Goal: Information Seeking & Learning: Learn about a topic

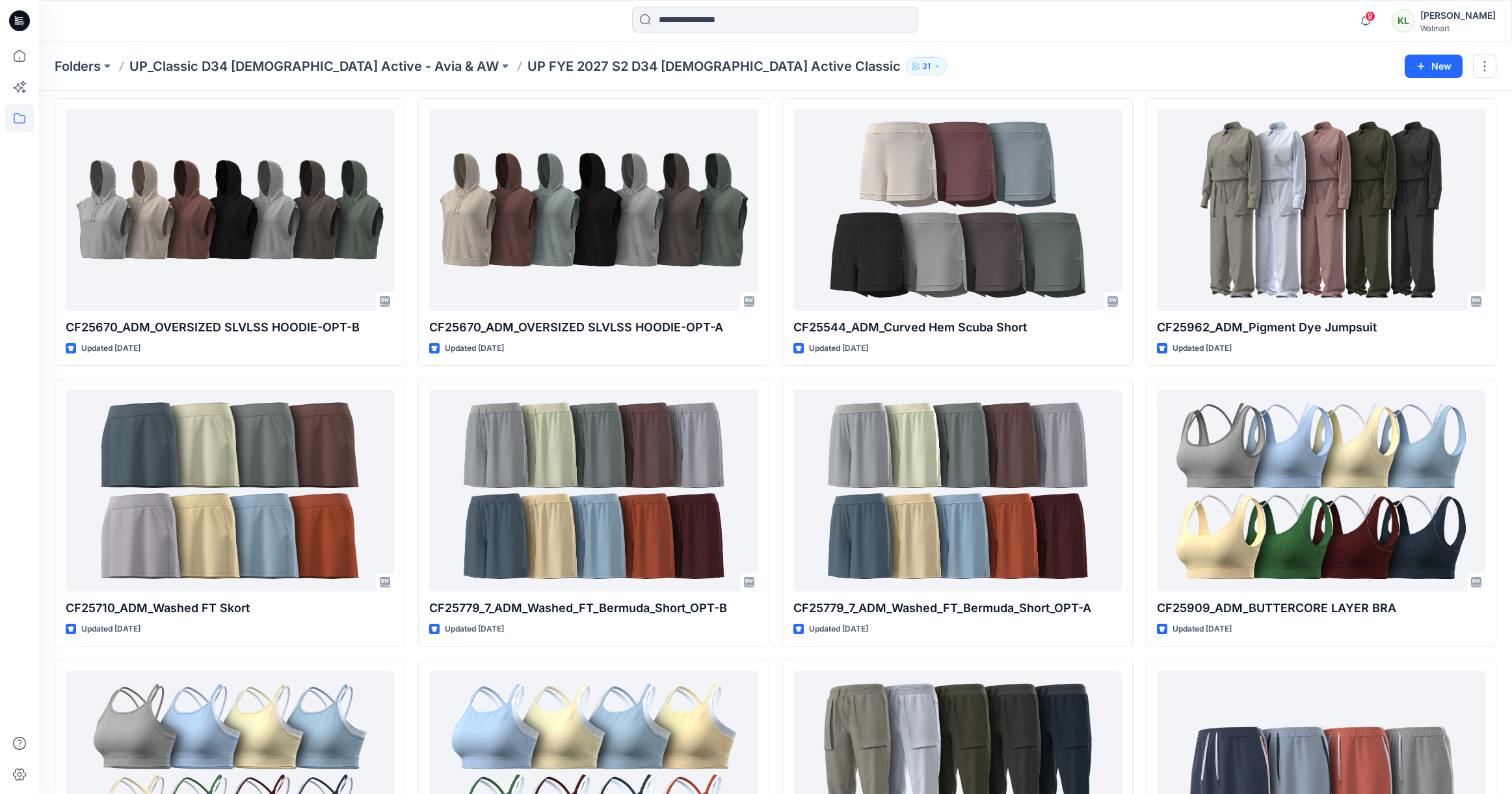
scroll to position [1485, 0]
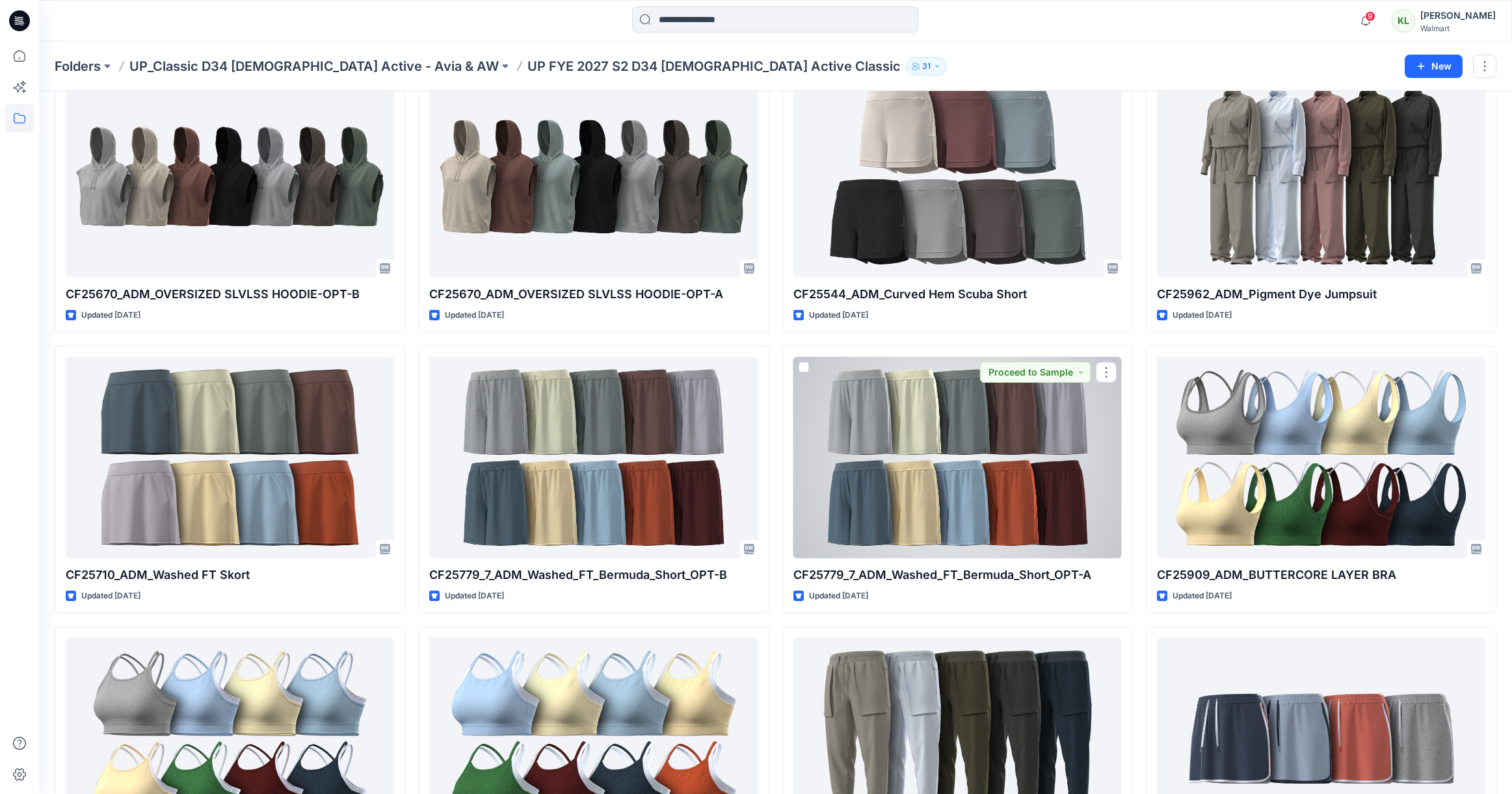
click at [940, 497] on div at bounding box center [957, 458] width 329 height 202
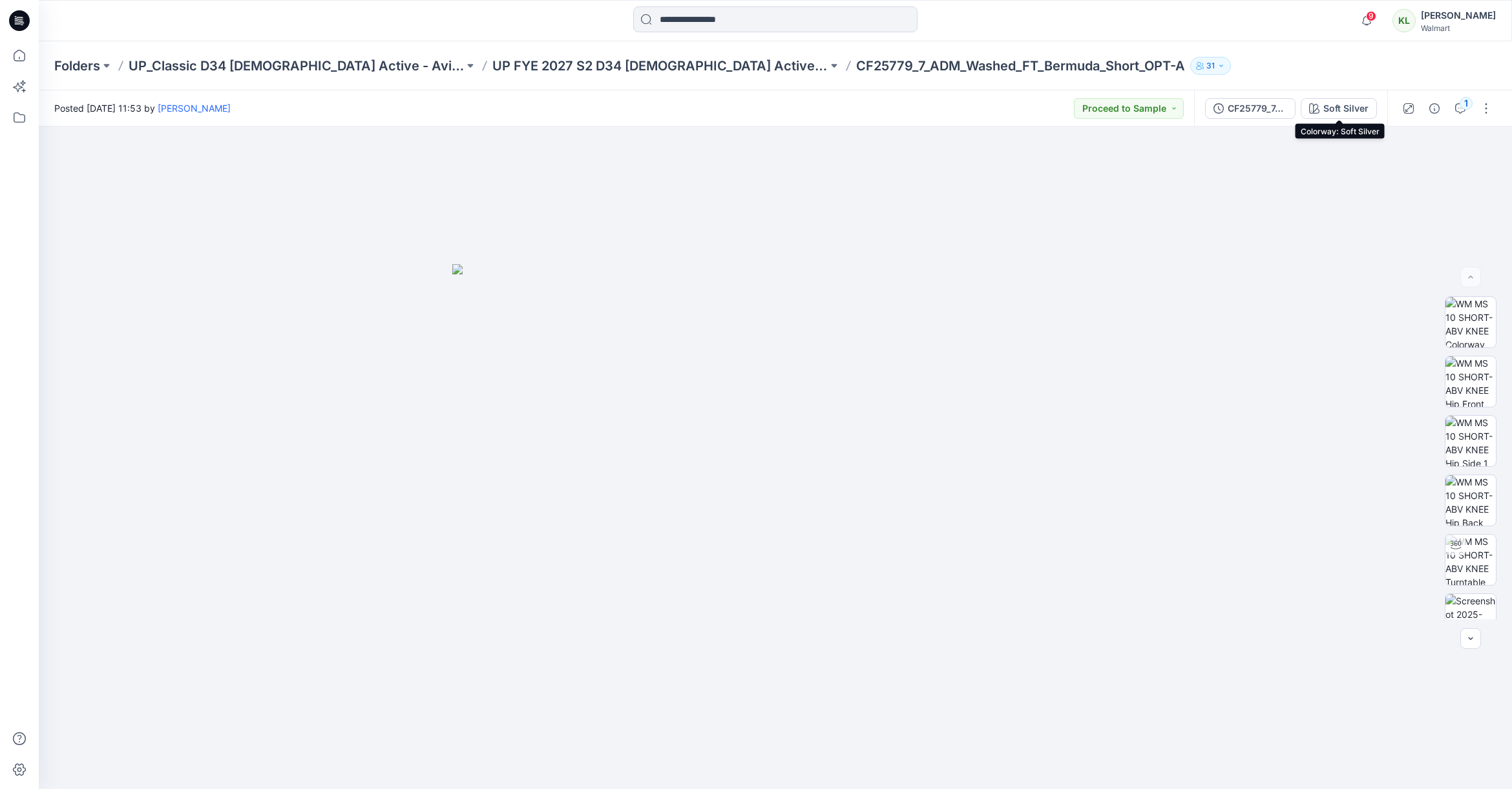
click at [1345, 109] on div "Soft Silver" at bounding box center [1346, 109] width 45 height 14
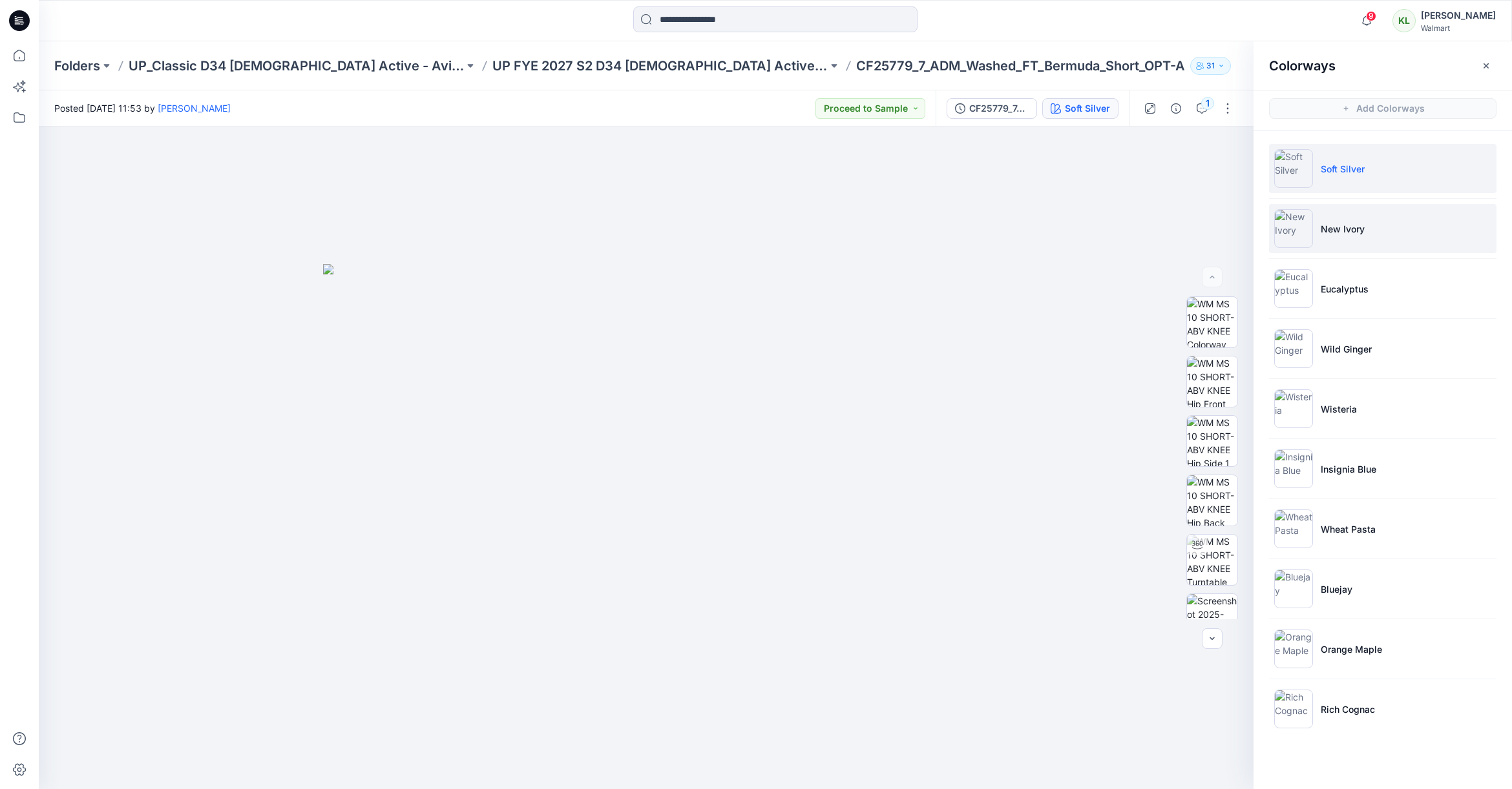
click at [1336, 231] on p "New Ivory" at bounding box center [1343, 229] width 44 height 14
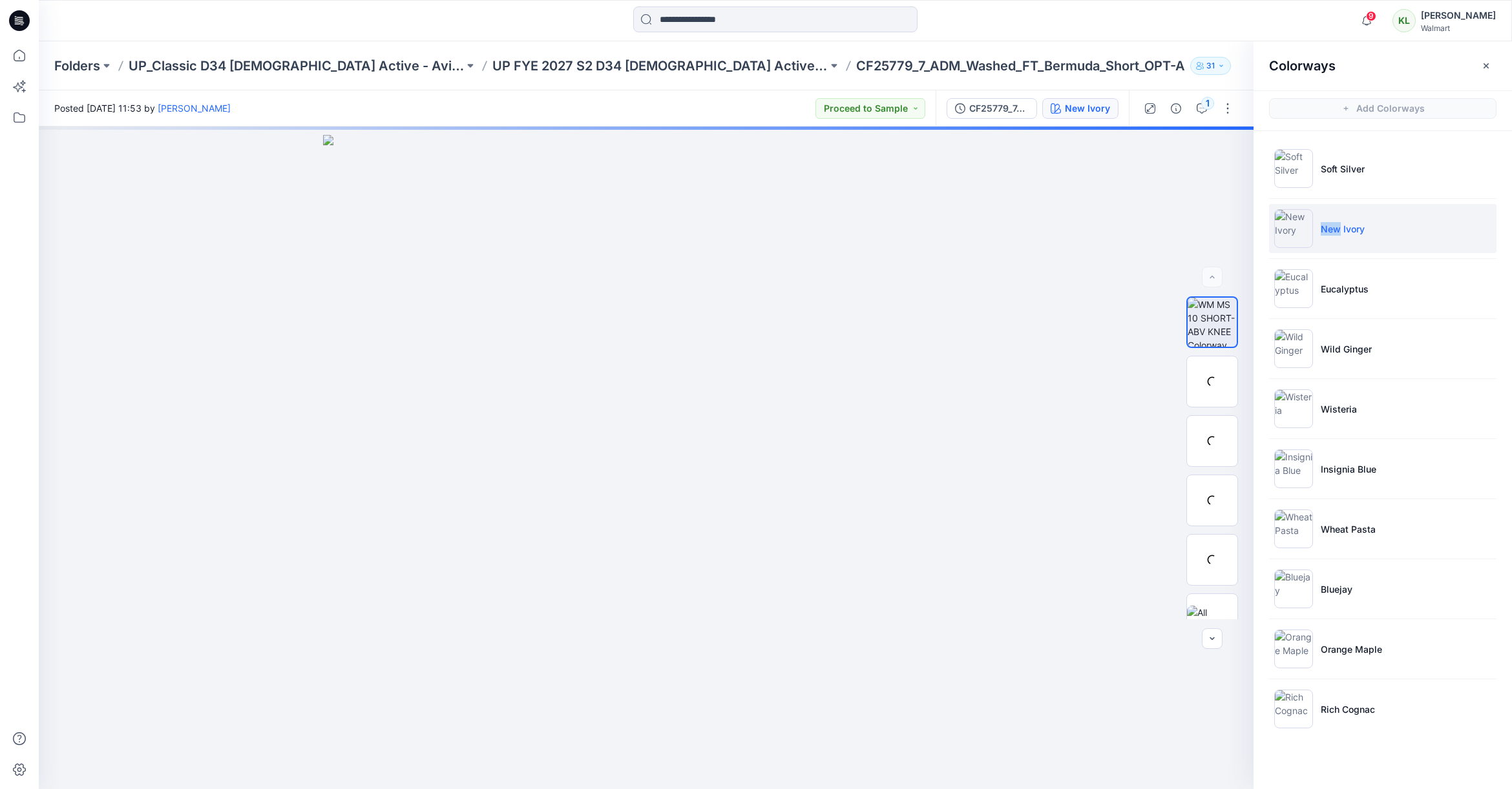
click at [1334, 229] on p "New Ivory" at bounding box center [1343, 229] width 44 height 14
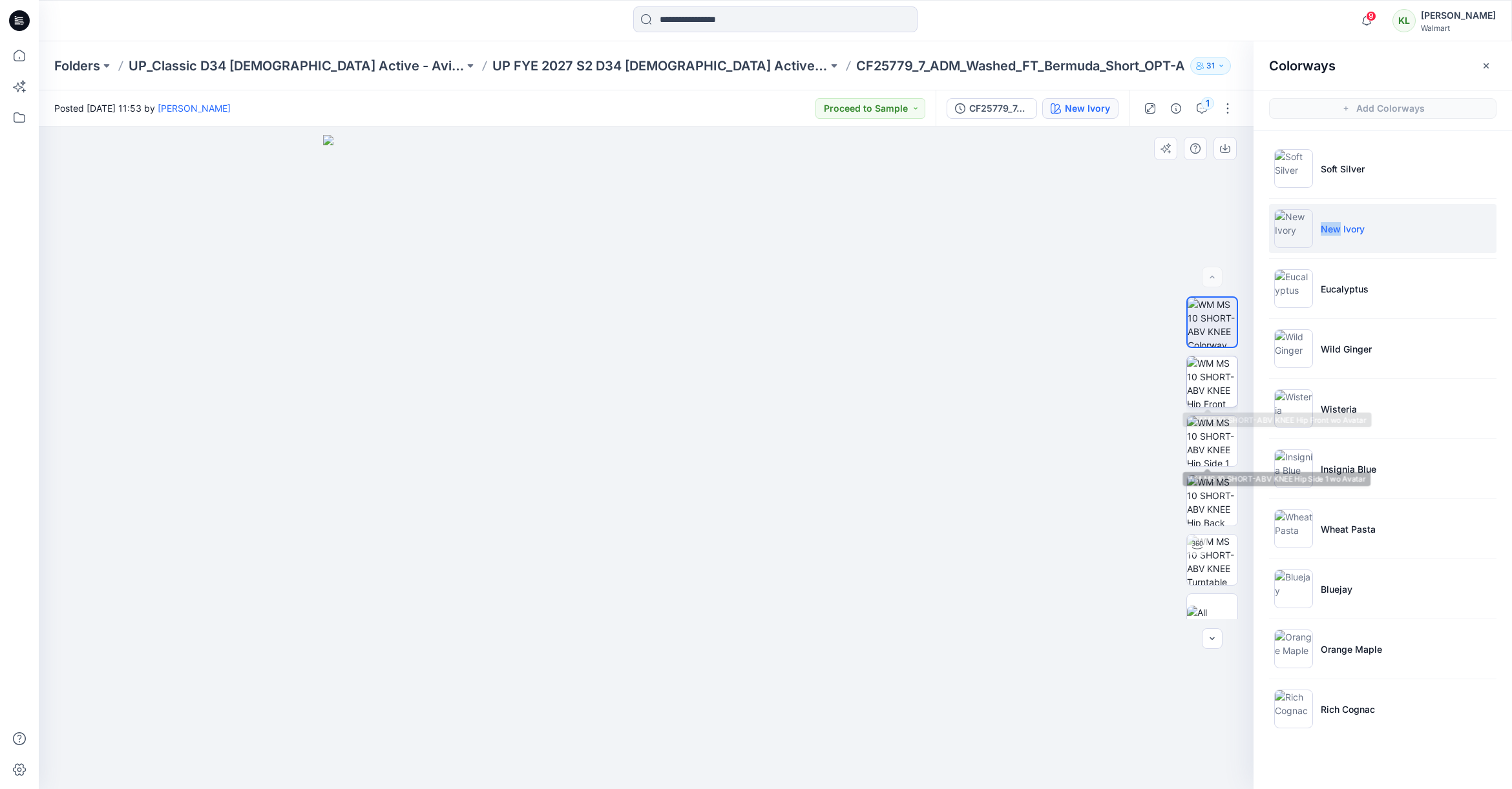
click at [1209, 391] on img at bounding box center [1212, 382] width 50 height 50
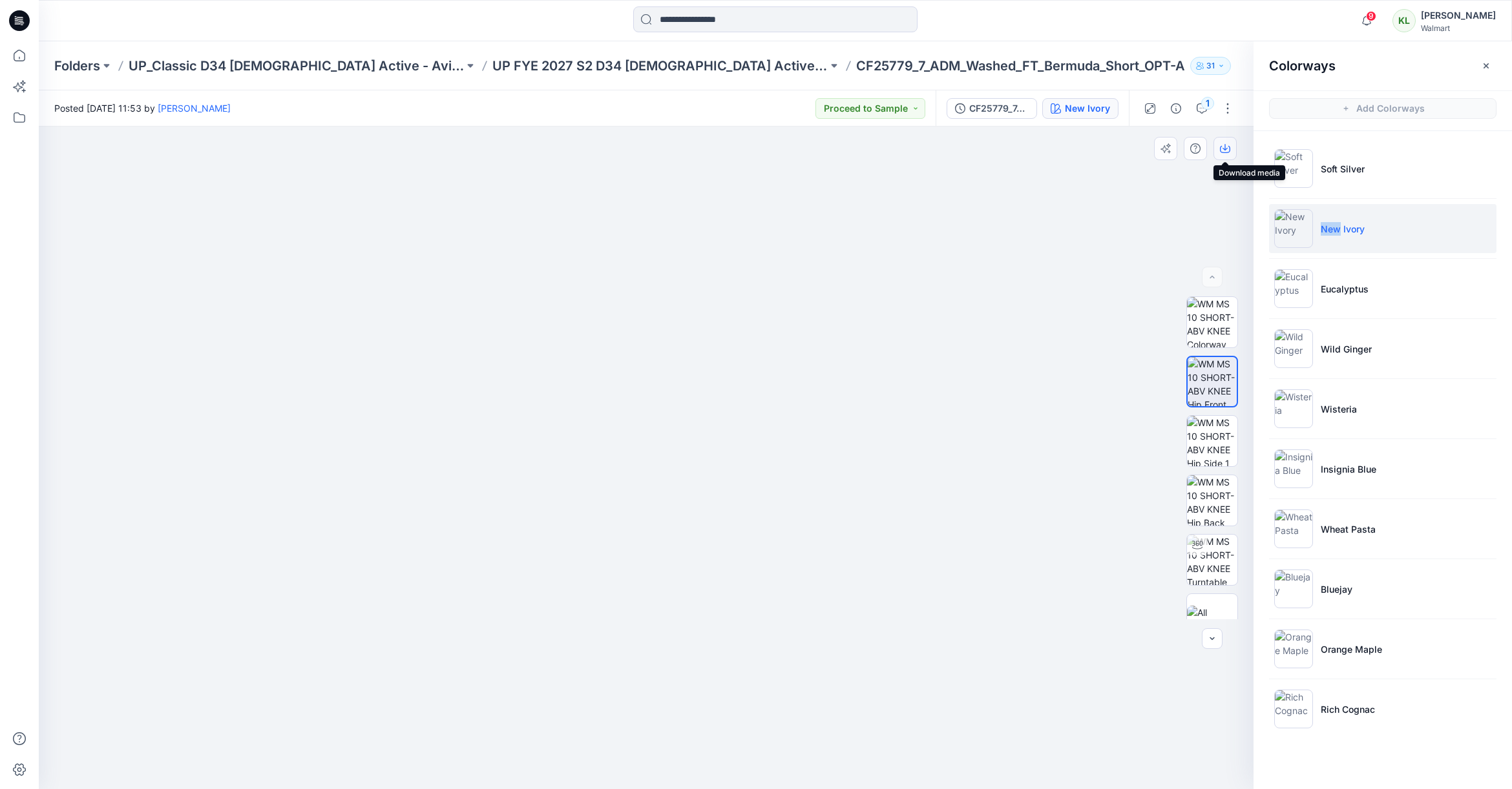
click at [1219, 149] on button "button" at bounding box center [1225, 149] width 23 height 23
click at [1201, 503] on img at bounding box center [1212, 501] width 50 height 50
click at [1223, 153] on icon "button" at bounding box center [1225, 149] width 10 height 10
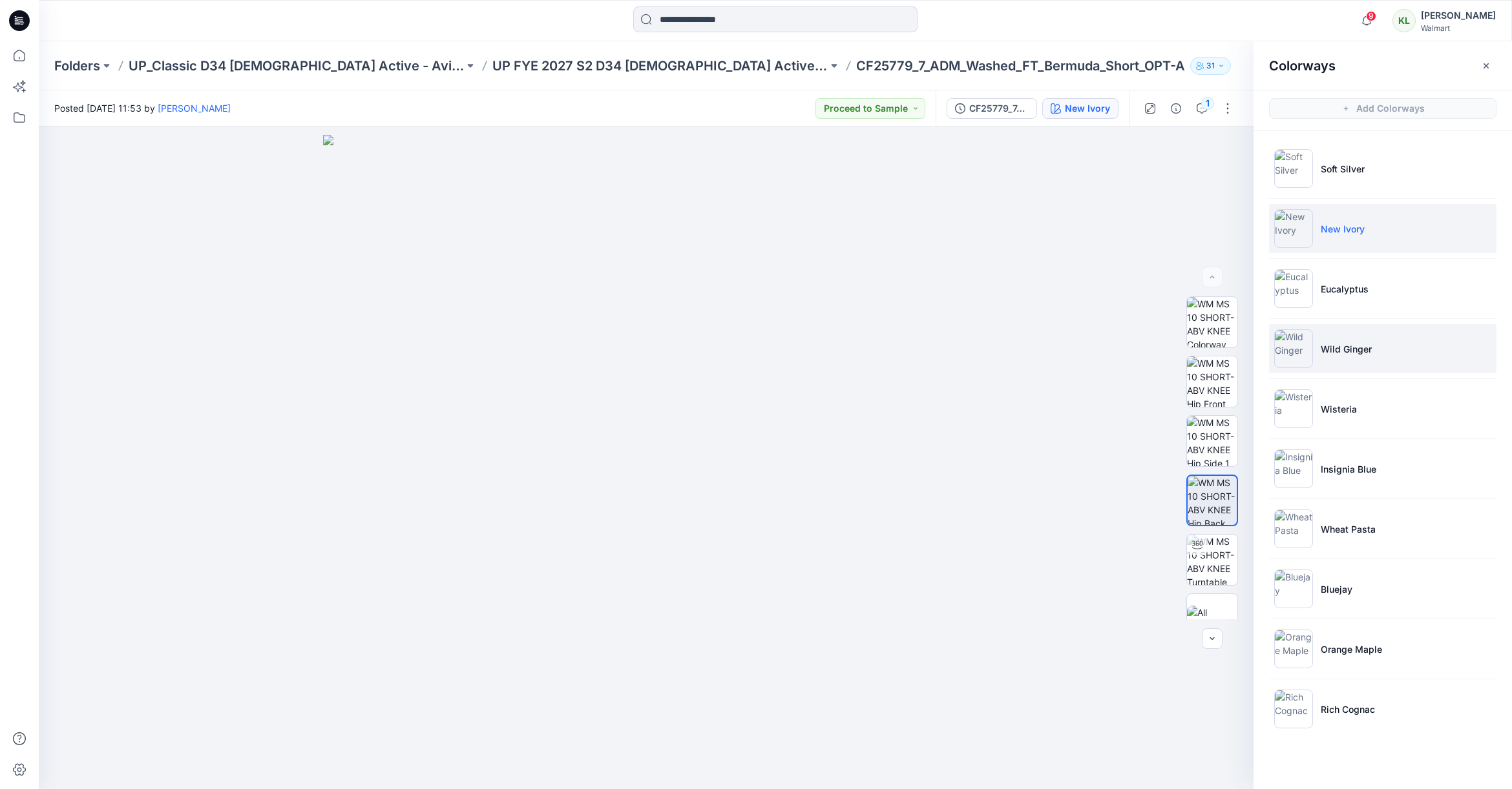
click at [1354, 348] on p "Wild Ginger" at bounding box center [1346, 349] width 51 height 14
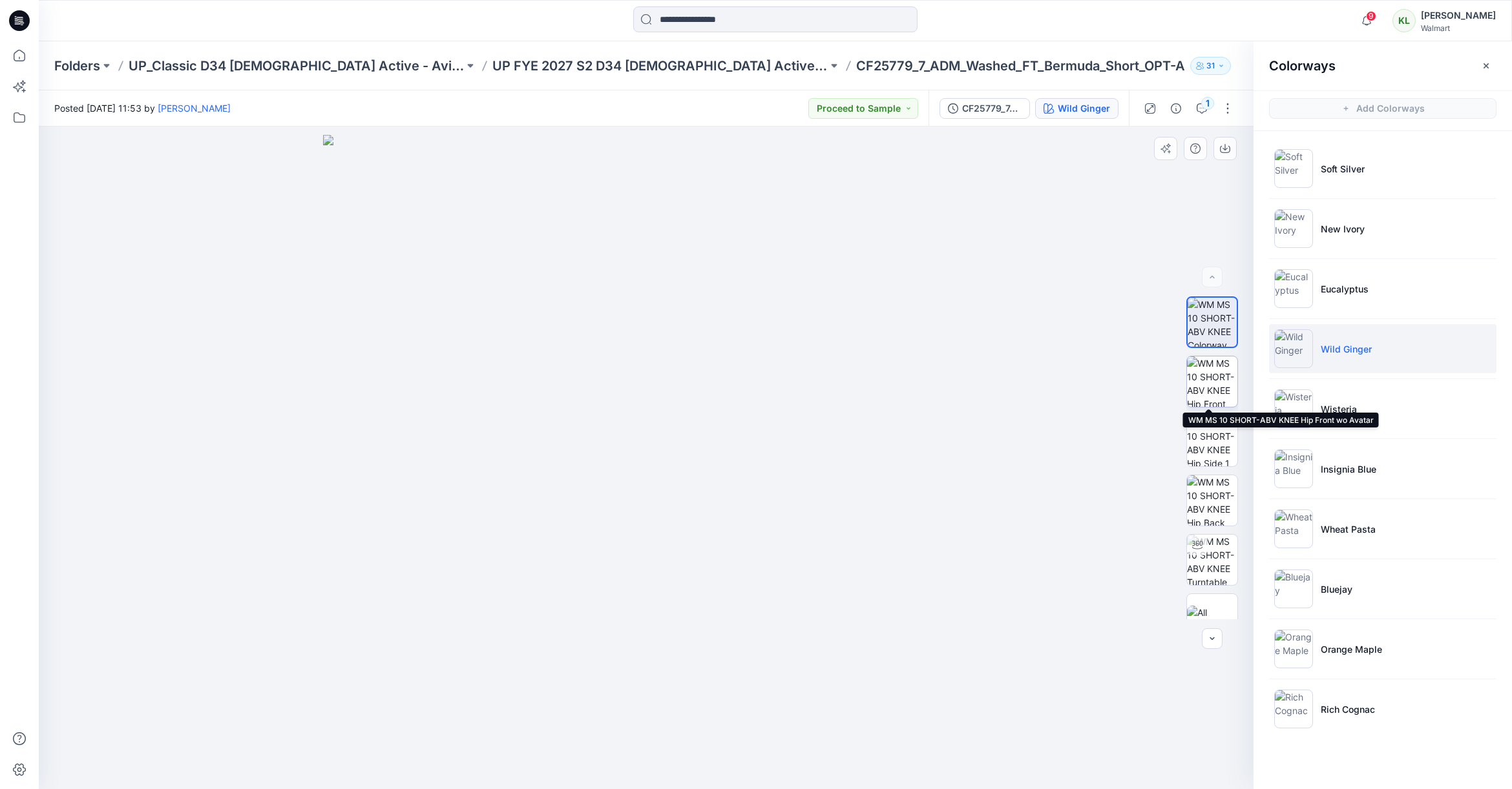
click at [1217, 386] on img at bounding box center [1212, 382] width 50 height 50
click at [1224, 151] on icon "button" at bounding box center [1225, 149] width 10 height 10
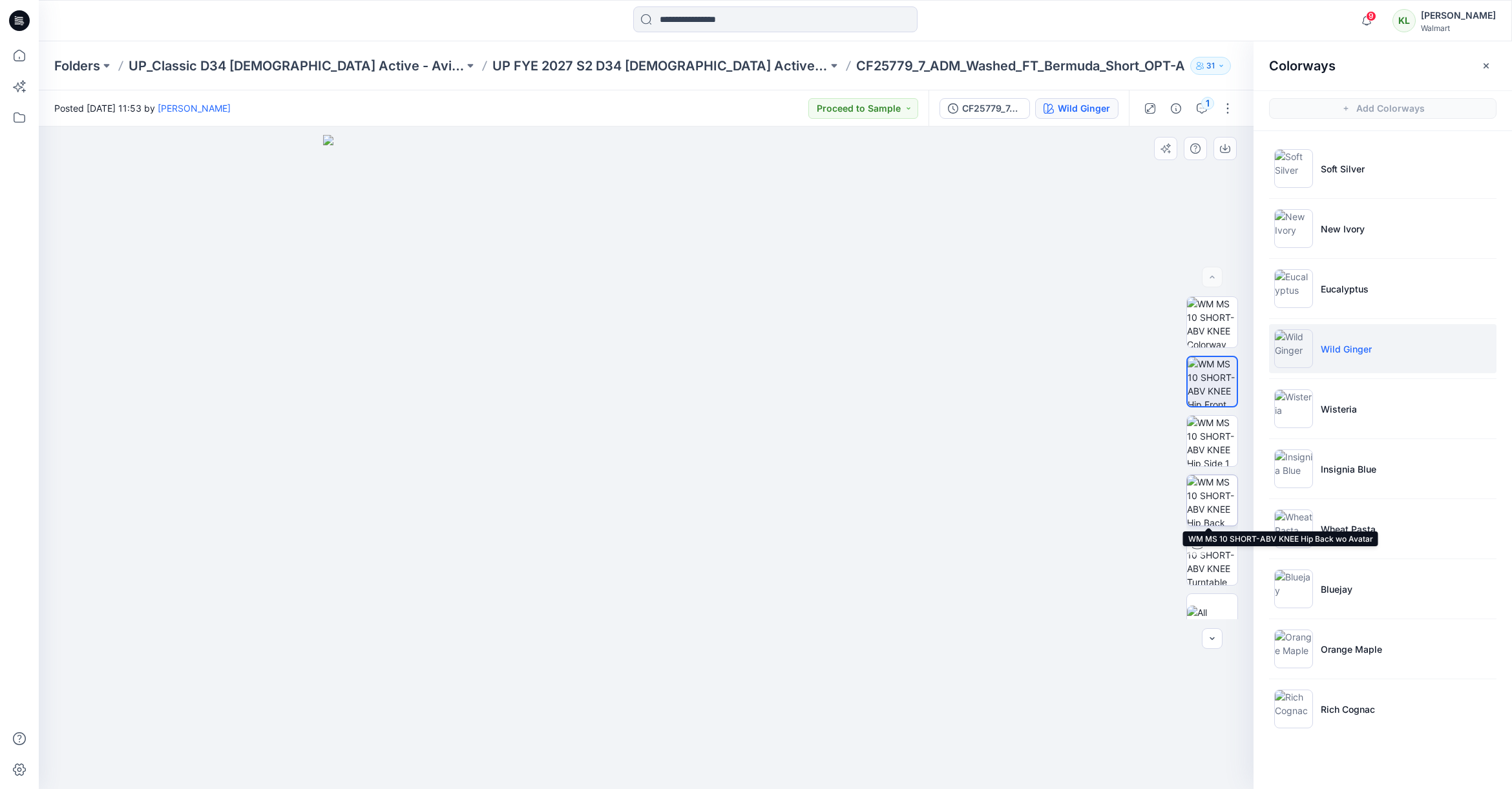
drag, startPoint x: 1202, startPoint y: 501, endPoint x: 1193, endPoint y: 499, distance: 9.2
click at [1202, 501] on img at bounding box center [1212, 501] width 50 height 50
click at [1222, 148] on icon "button" at bounding box center [1225, 147] width 5 height 6
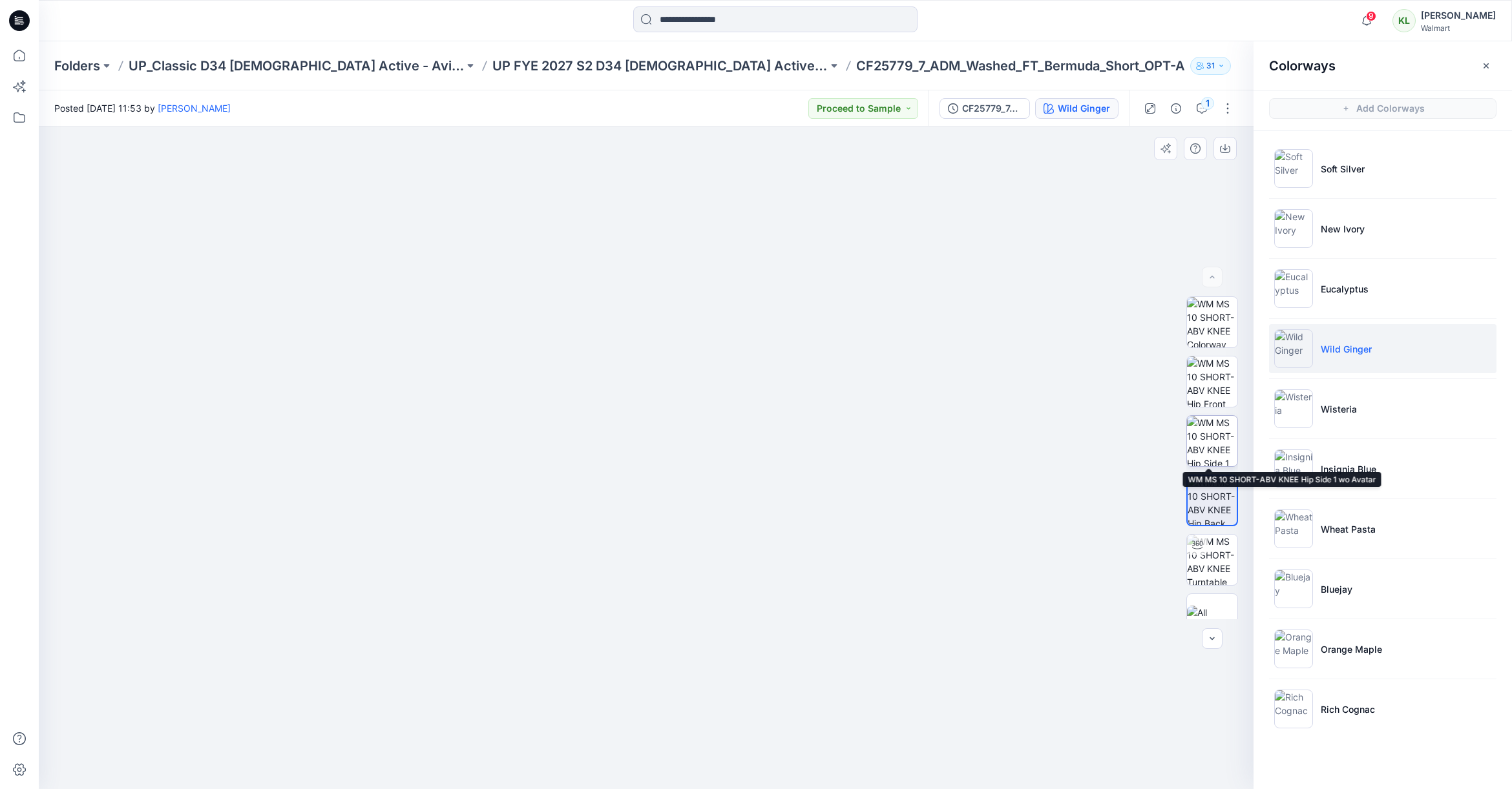
click at [1204, 441] on img at bounding box center [1212, 441] width 50 height 50
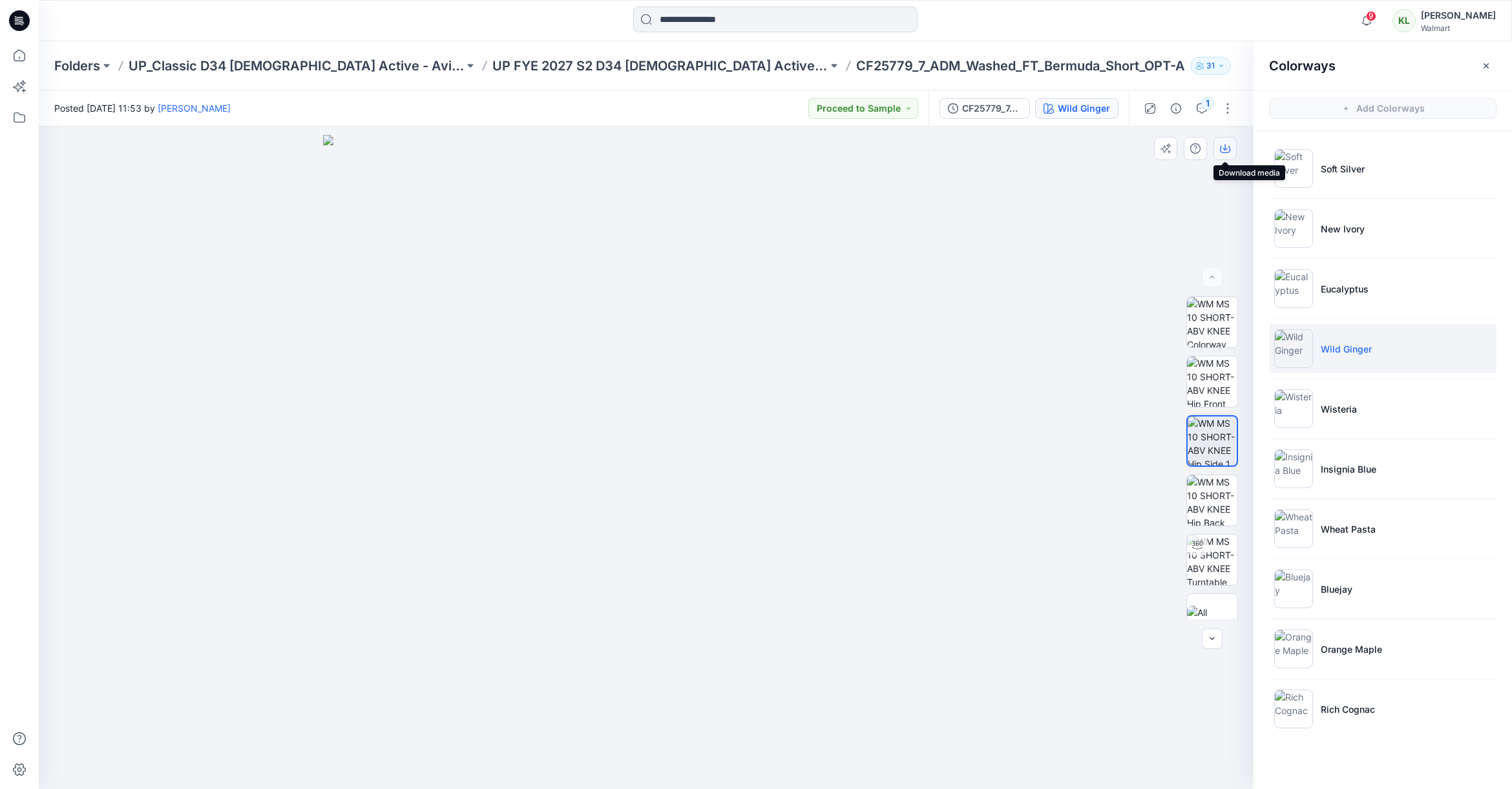
click at [1227, 151] on icon "button" at bounding box center [1225, 149] width 10 height 10
click at [1389, 521] on li "Wheat Pasta" at bounding box center [1383, 529] width 228 height 49
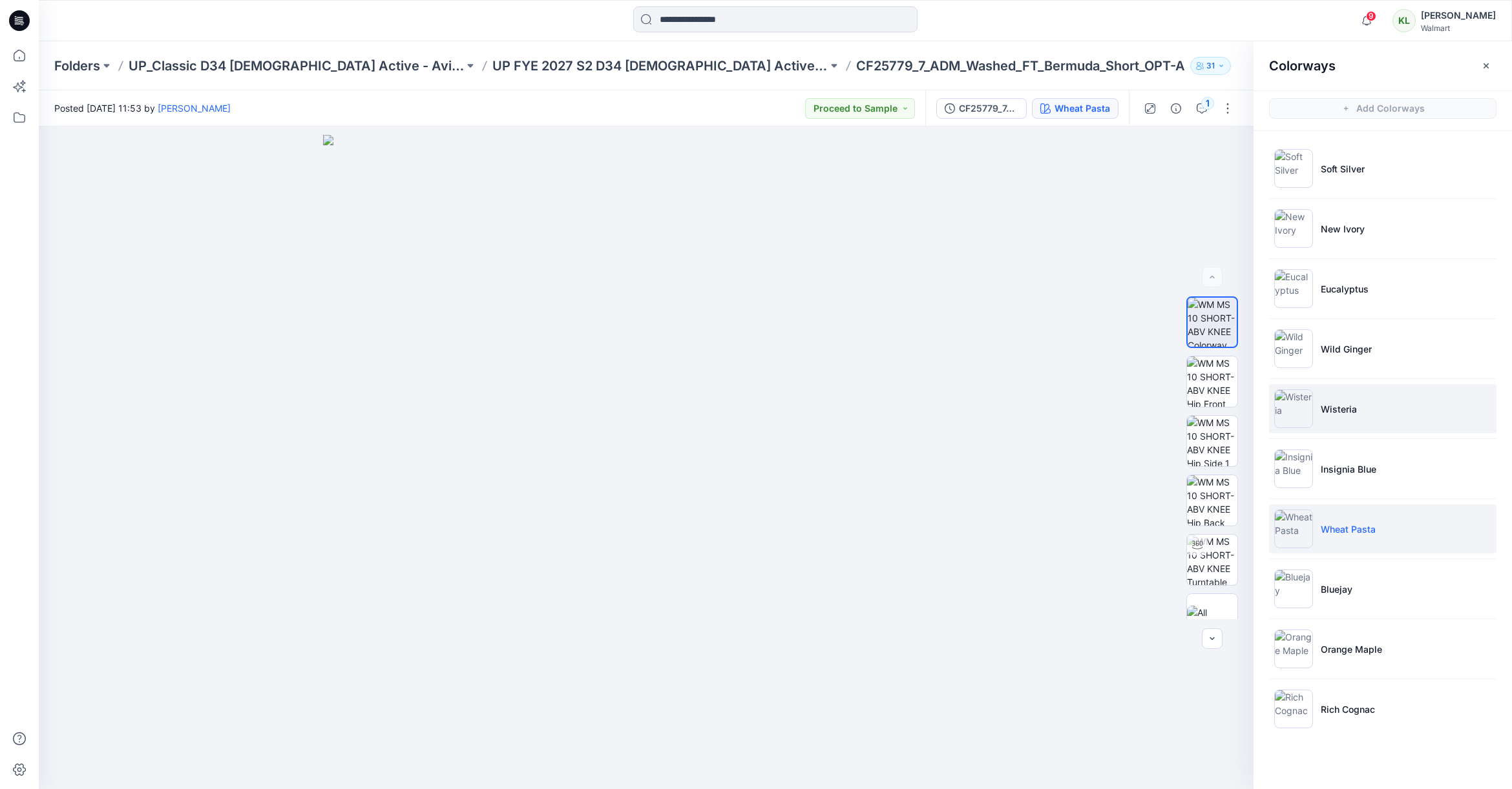
click at [1370, 406] on li "Wisteria" at bounding box center [1383, 409] width 228 height 49
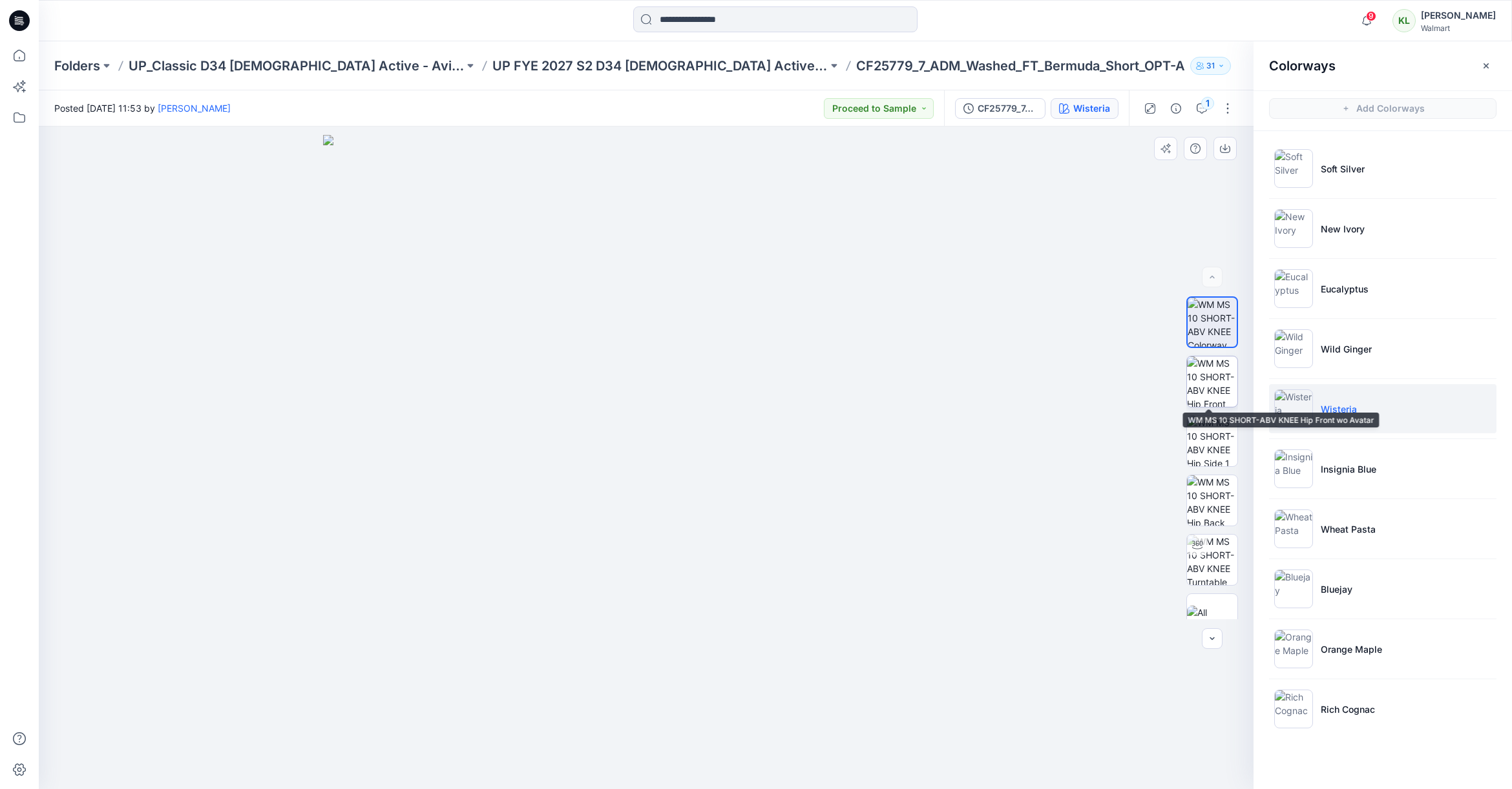
click at [1210, 382] on img at bounding box center [1212, 382] width 50 height 50
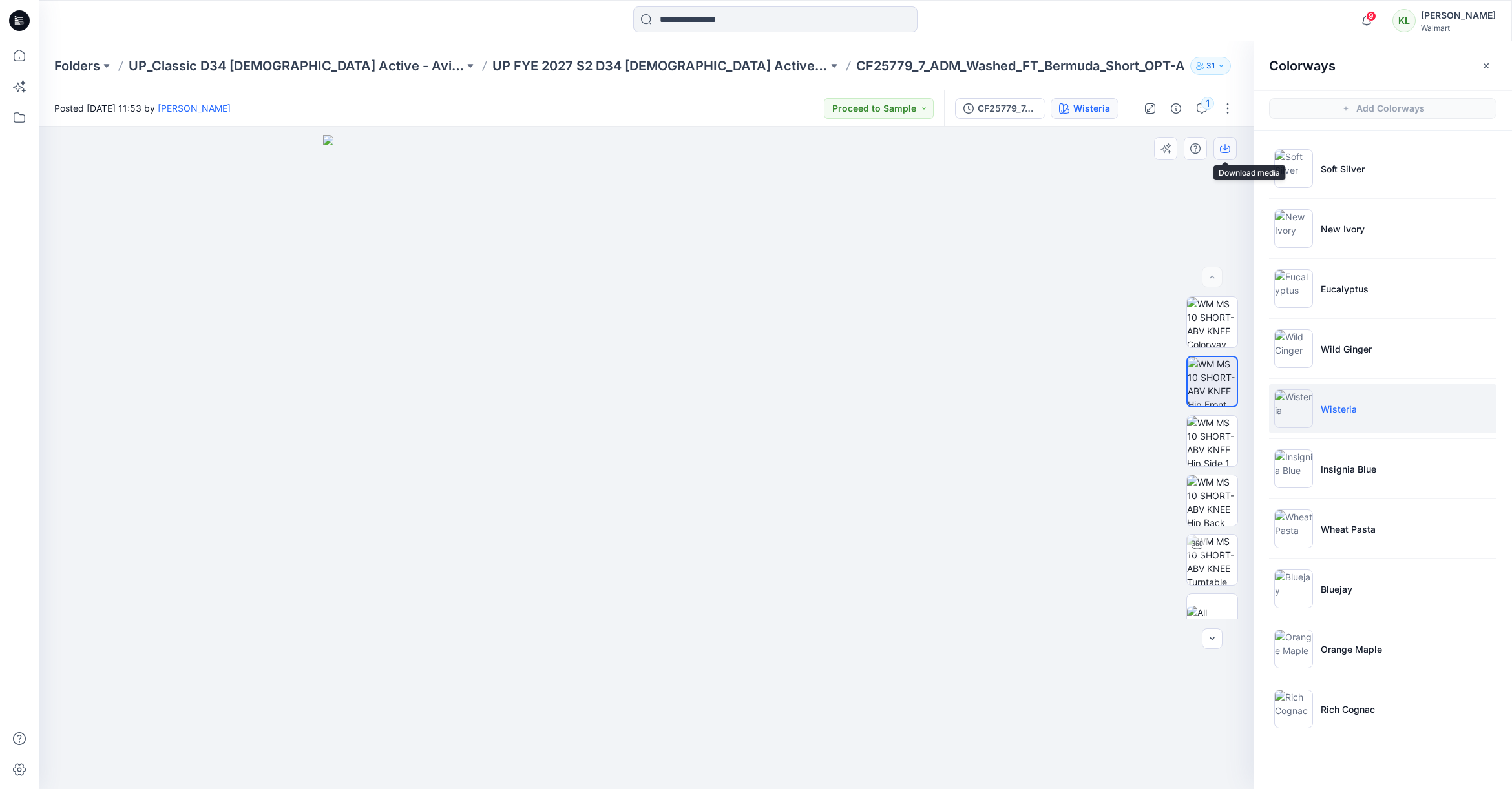
click at [1230, 153] on button "button" at bounding box center [1225, 149] width 23 height 23
click at [1211, 493] on img at bounding box center [1212, 501] width 50 height 50
click at [1228, 152] on icon "button" at bounding box center [1225, 149] width 10 height 7
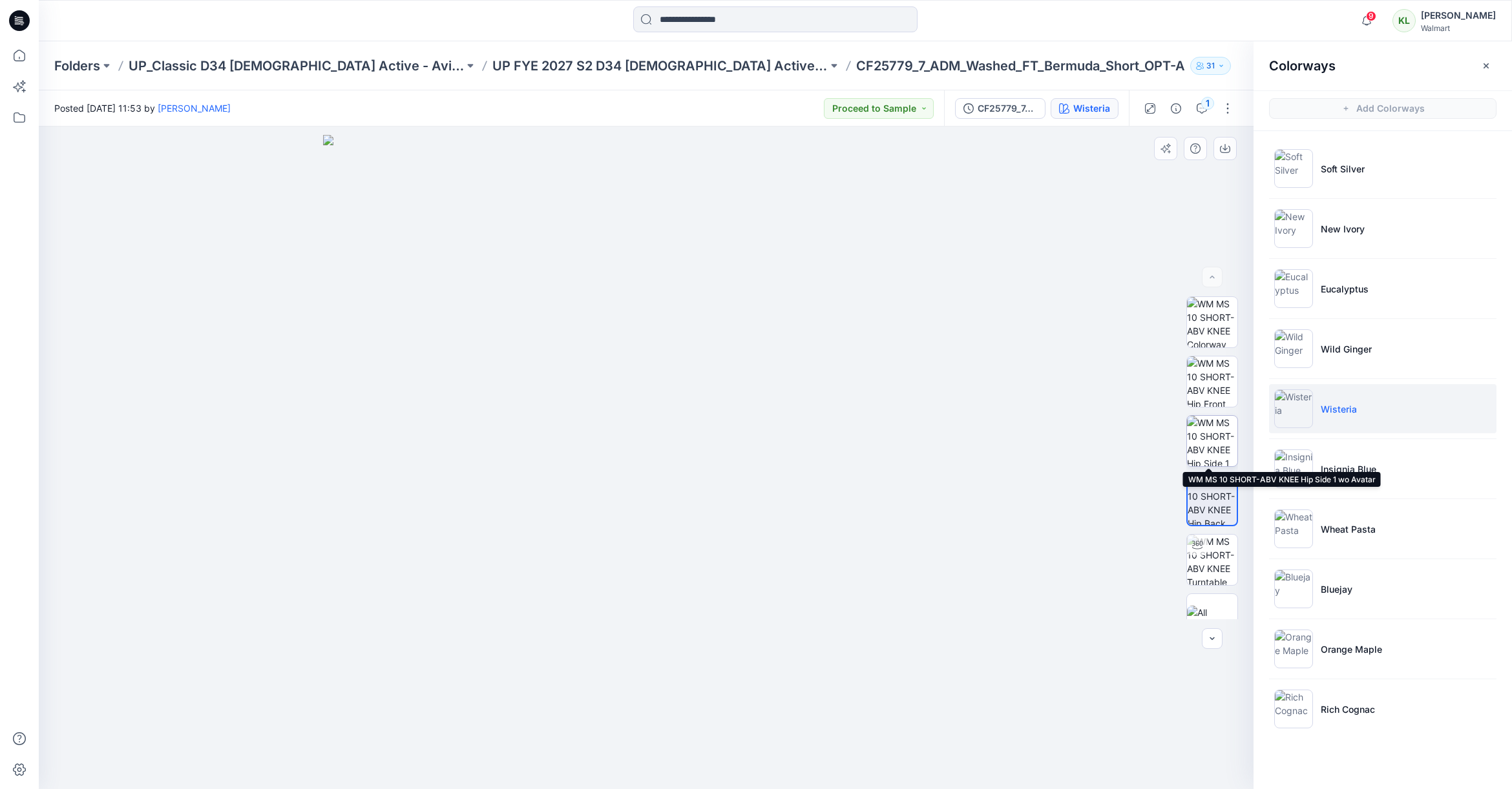
click at [1213, 434] on img at bounding box center [1212, 441] width 50 height 50
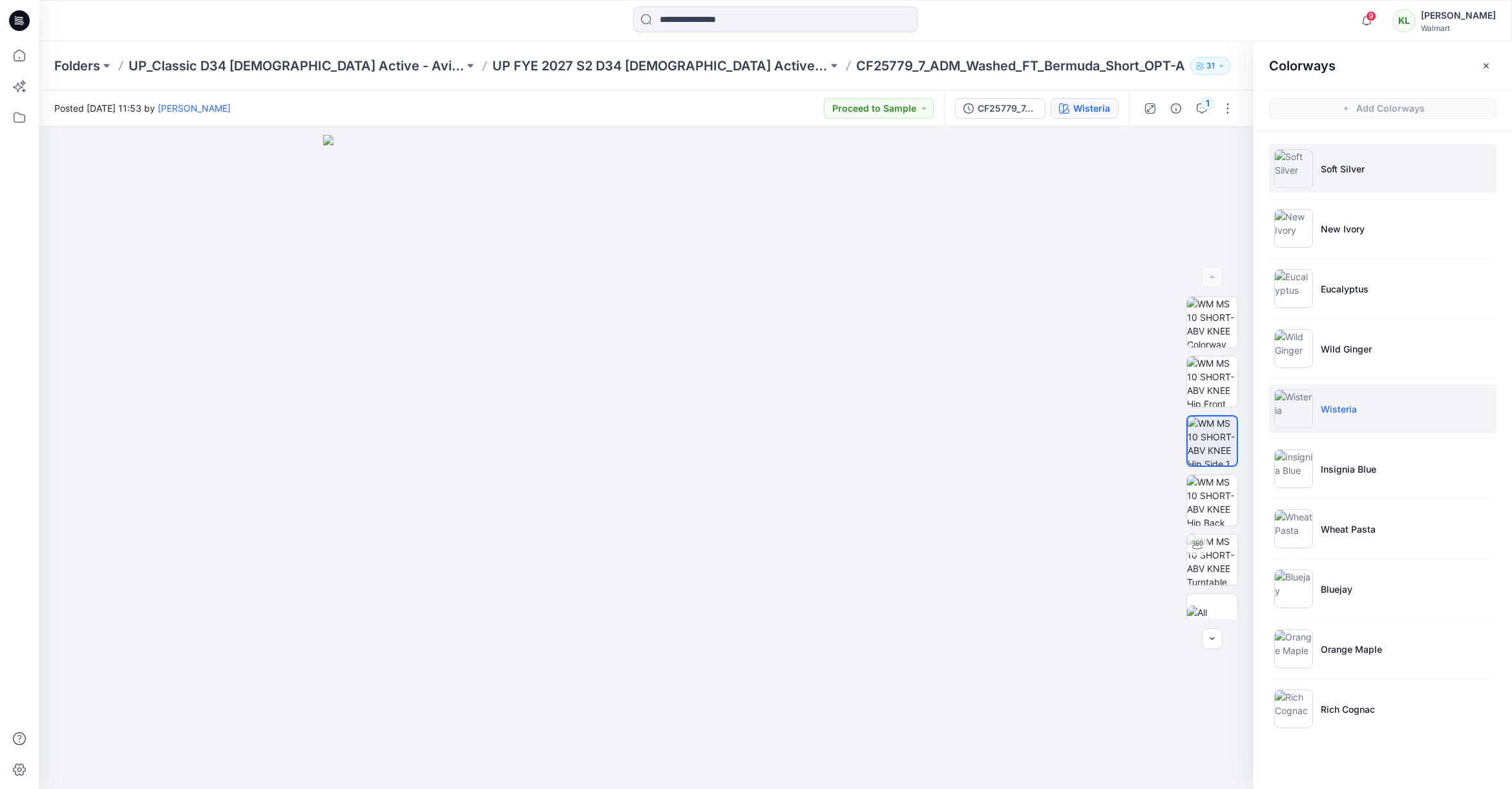
click at [1341, 176] on li "Soft Silver" at bounding box center [1383, 169] width 228 height 49
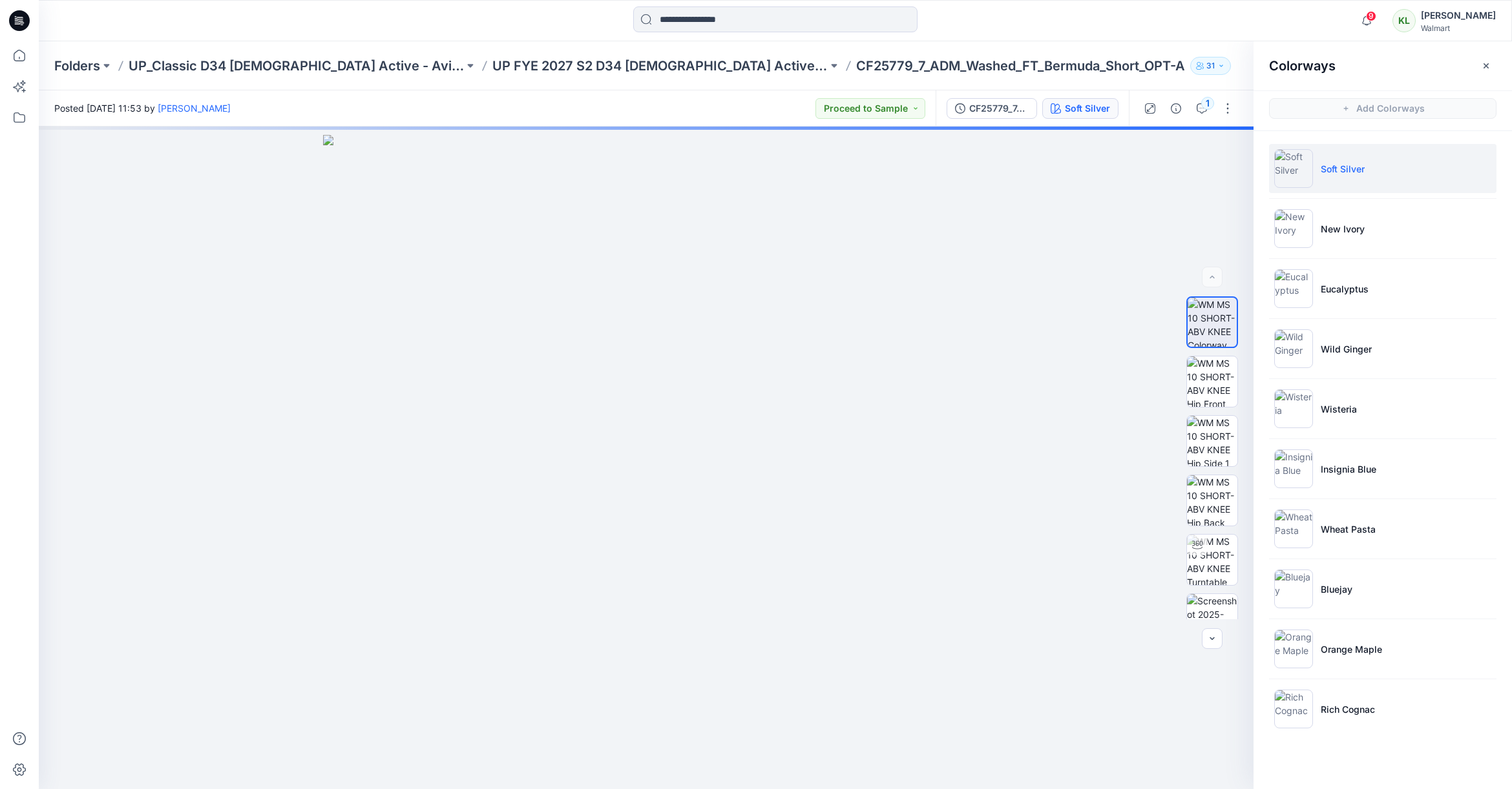
click at [1326, 170] on p "Soft Silver" at bounding box center [1343, 169] width 44 height 14
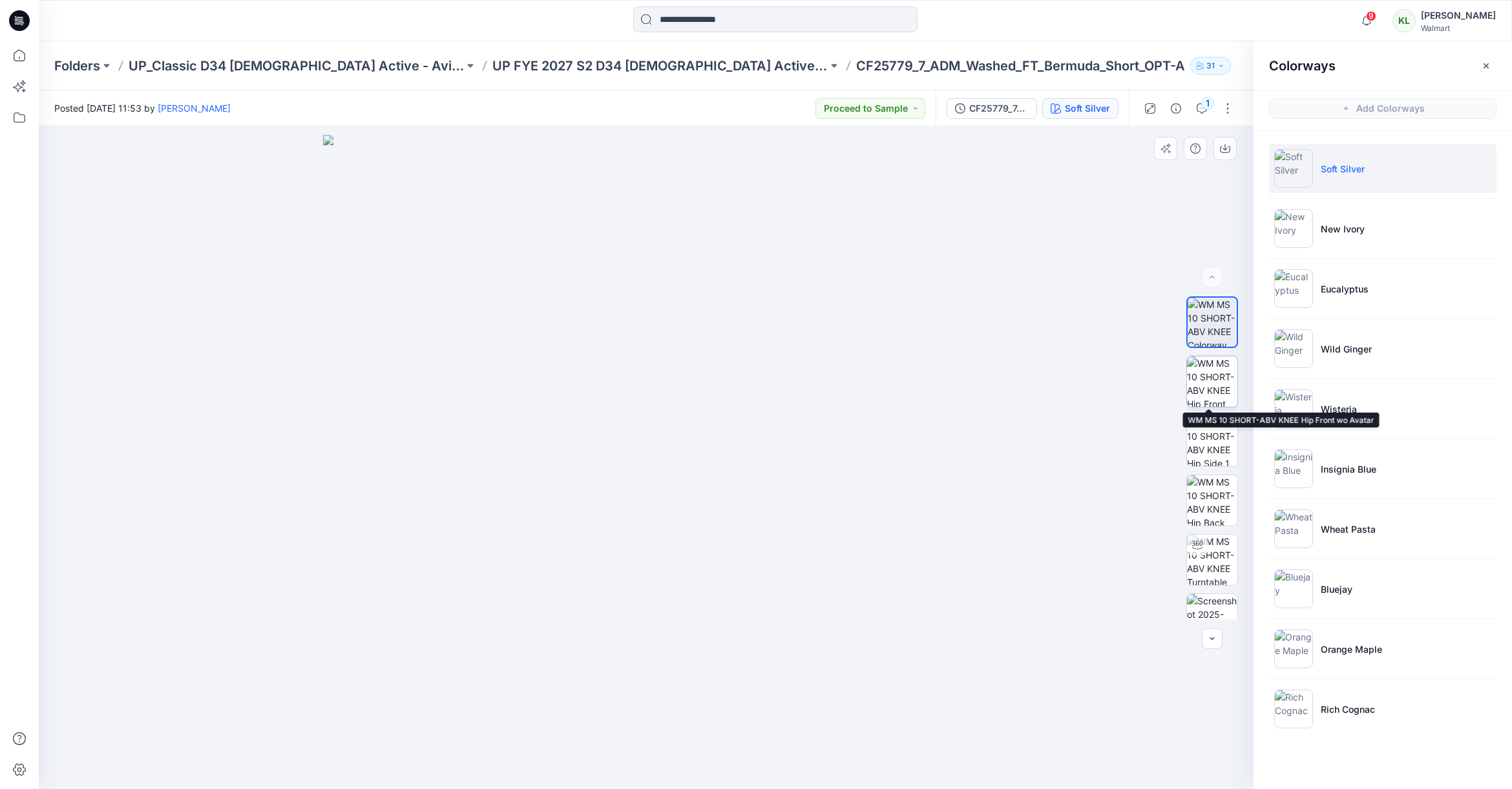
click at [1210, 381] on img at bounding box center [1212, 382] width 50 height 50
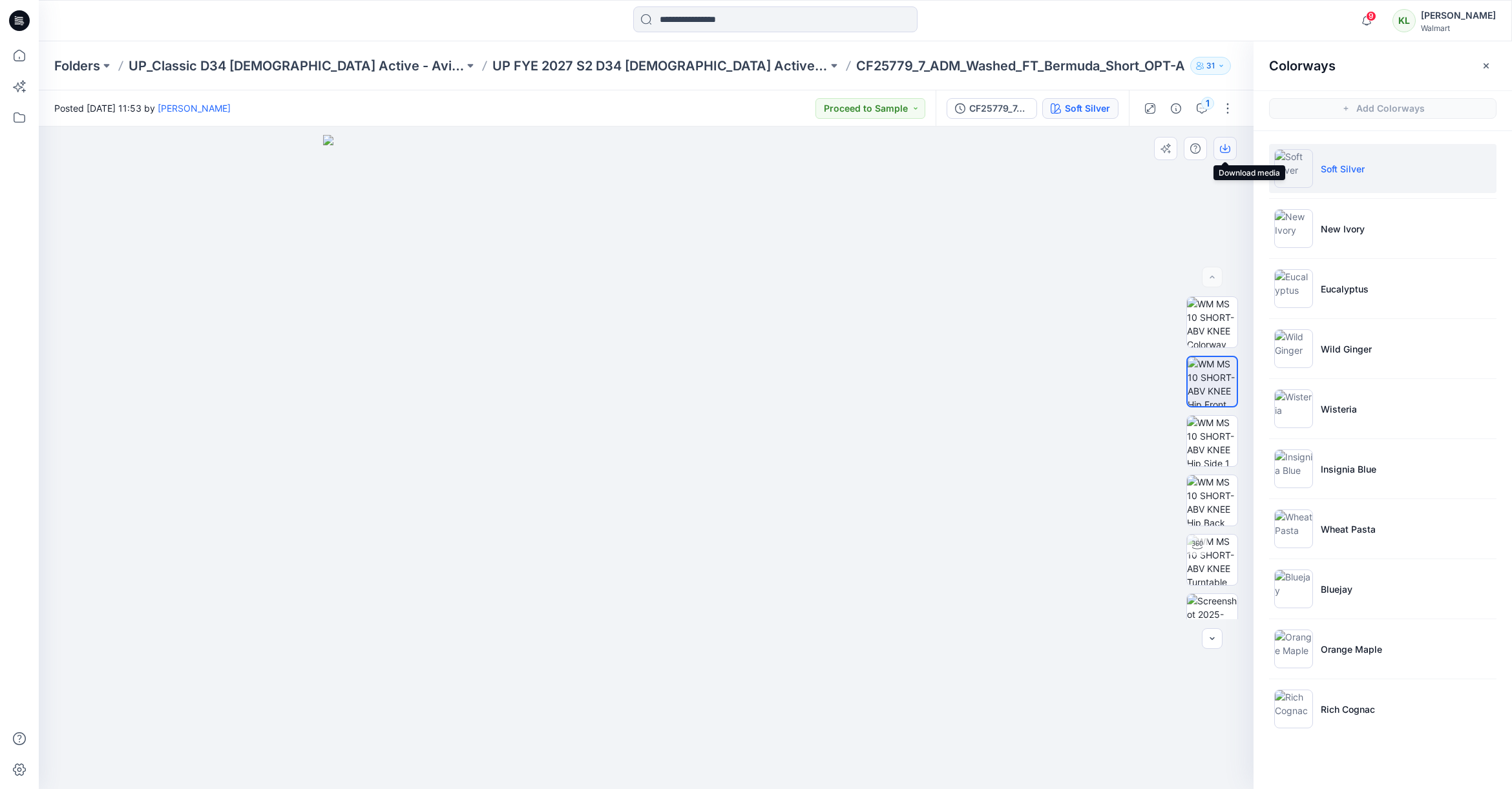
click at [1231, 148] on button "button" at bounding box center [1225, 149] width 23 height 23
click at [1209, 494] on img at bounding box center [1212, 501] width 50 height 50
click at [1226, 149] on icon "button" at bounding box center [1225, 149] width 10 height 10
click at [1202, 108] on icon "button" at bounding box center [1202, 109] width 10 height 10
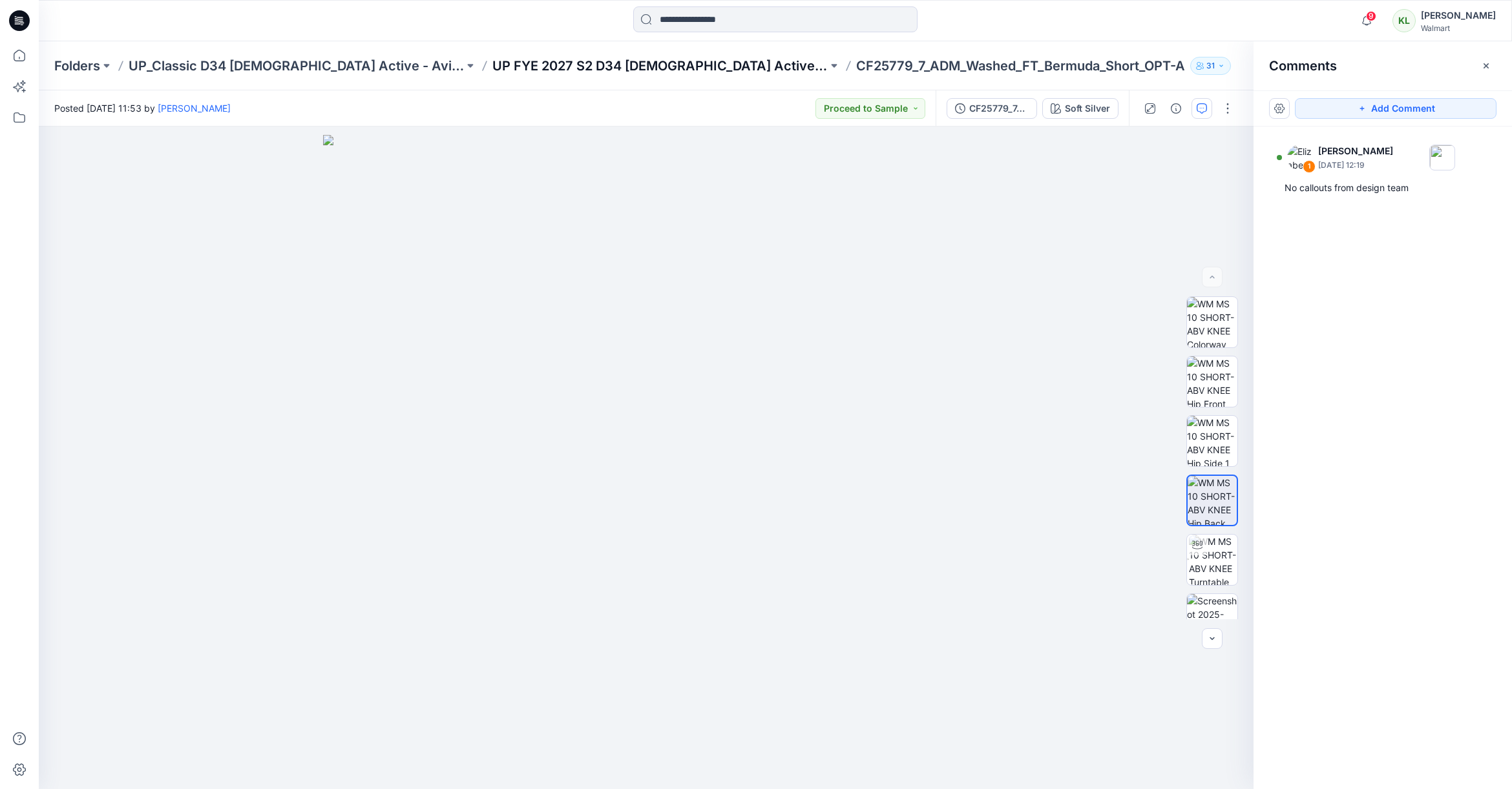
click at [631, 69] on p "UP FYE 2027 S2 D34 [DEMOGRAPHIC_DATA] Active Classic" at bounding box center [660, 66] width 335 height 18
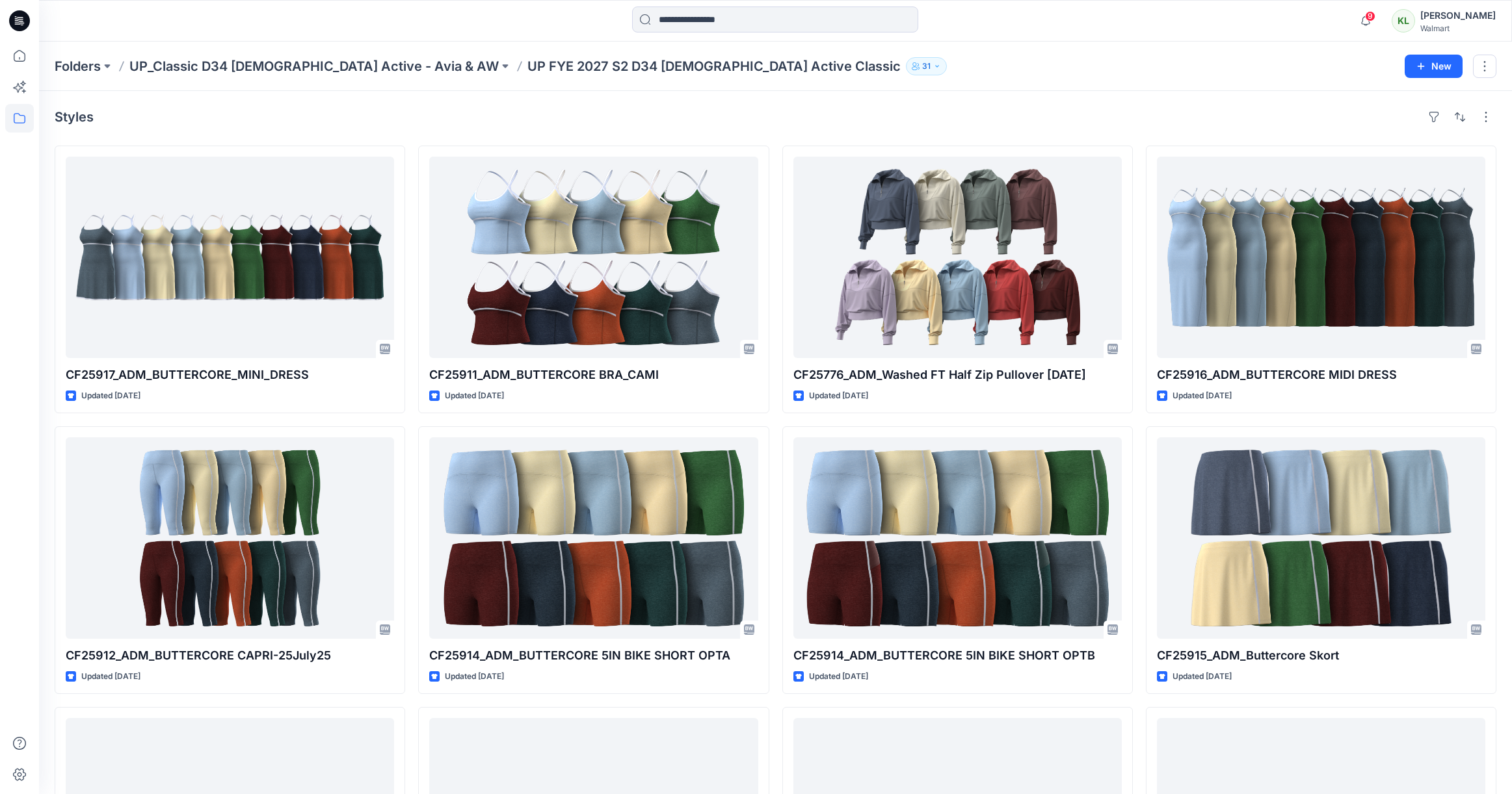
click at [1511, 79] on div "Folders UP_Classic D34 [DEMOGRAPHIC_DATA] Active - Avia & AW UP FYE 2027 S2 D34…" at bounding box center [776, 66] width 1473 height 49
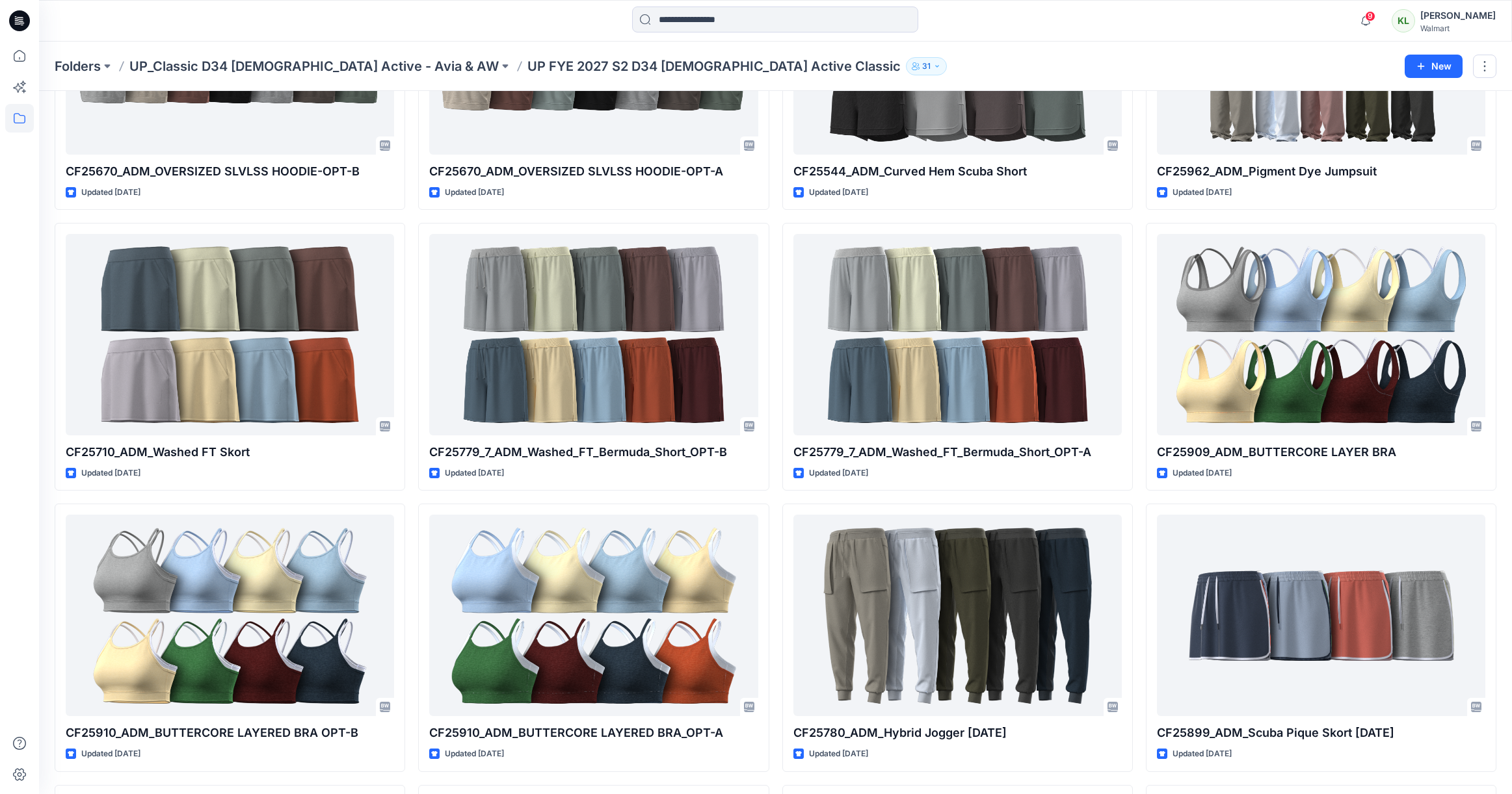
scroll to position [1609, 0]
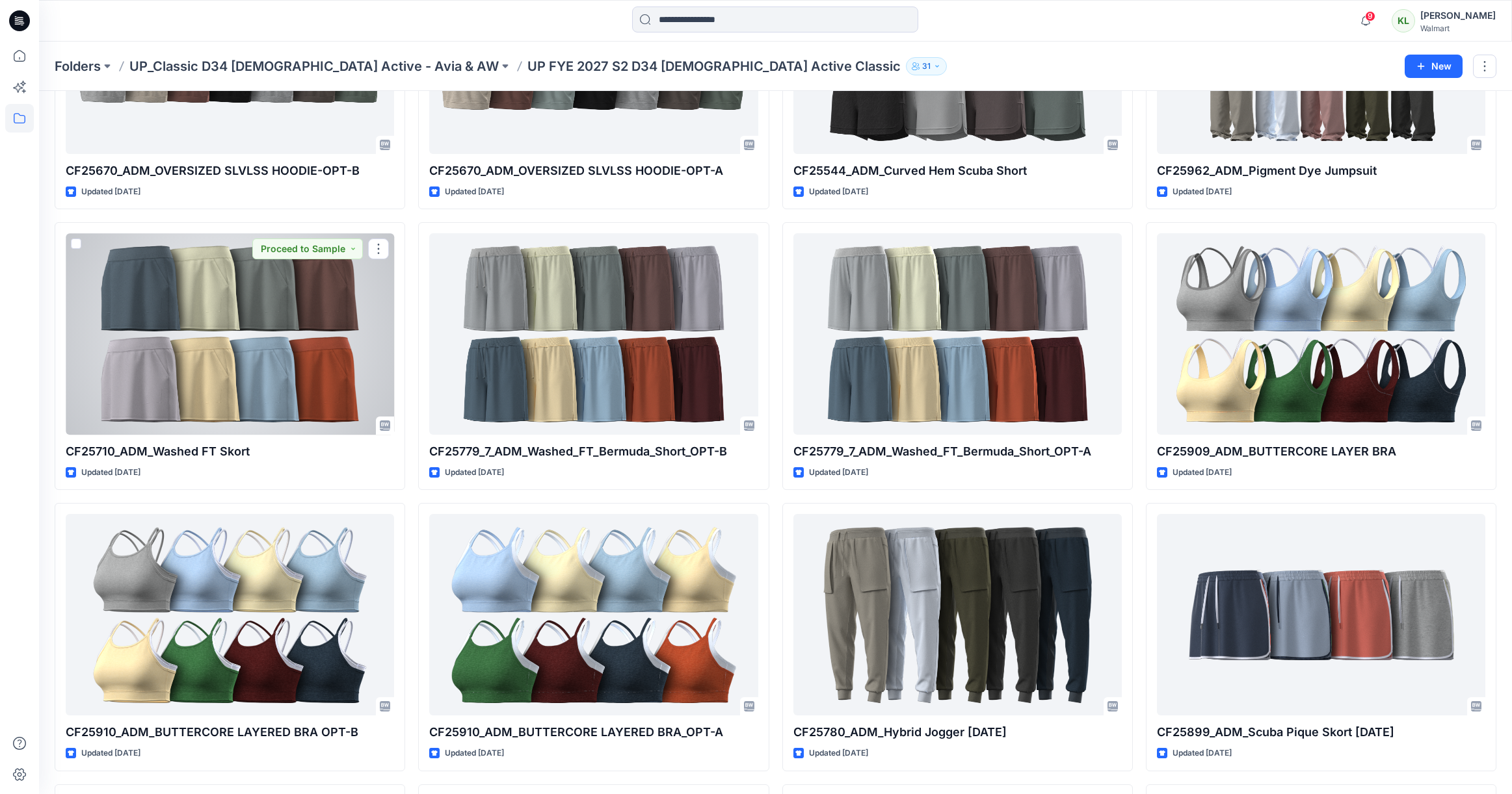
drag, startPoint x: 274, startPoint y: 317, endPoint x: 281, endPoint y: 326, distance: 11.4
click at [275, 317] on div at bounding box center [230, 334] width 329 height 202
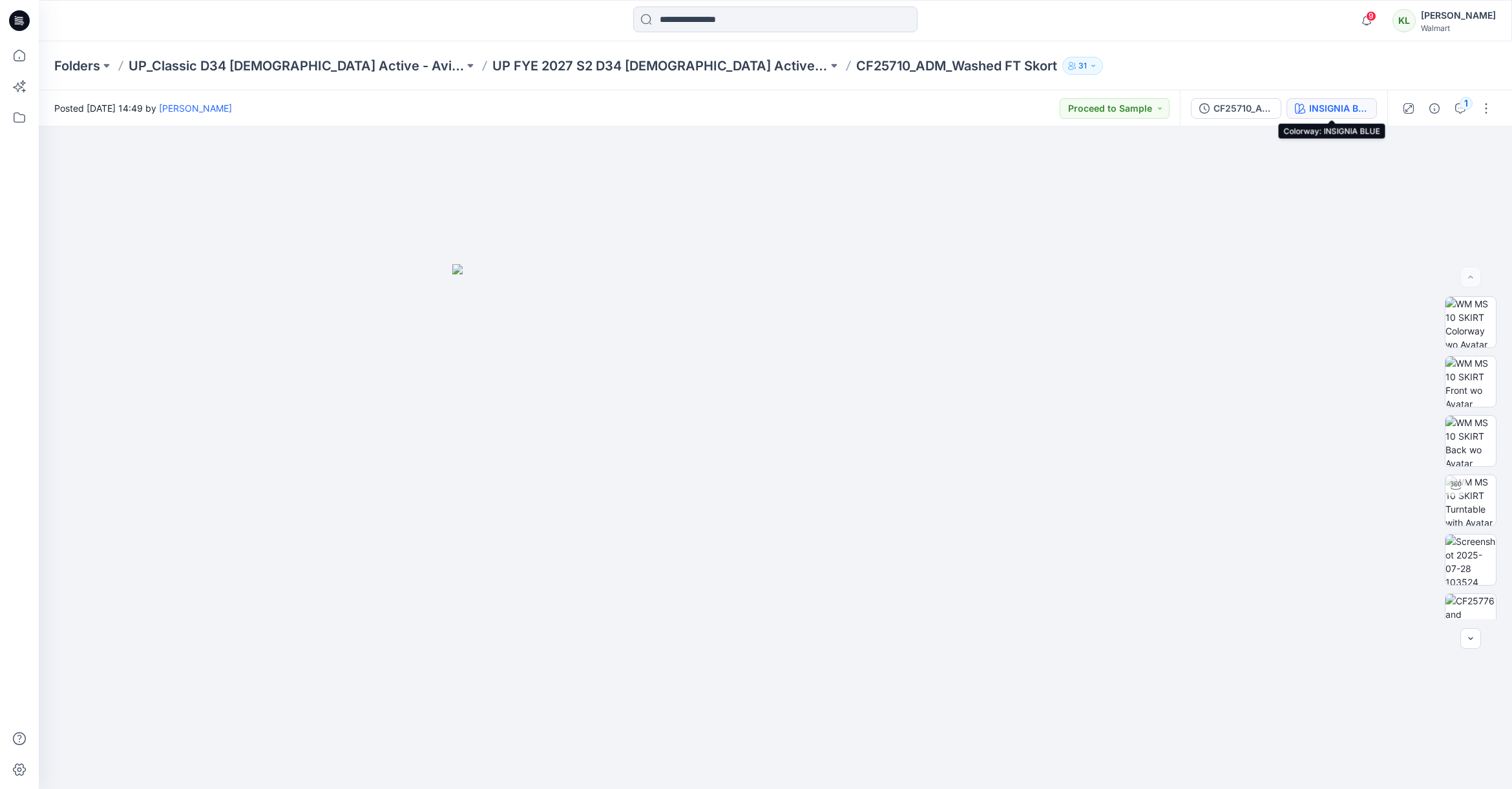
click at [1348, 106] on div "INSIGNIA BLUE" at bounding box center [1339, 109] width 59 height 14
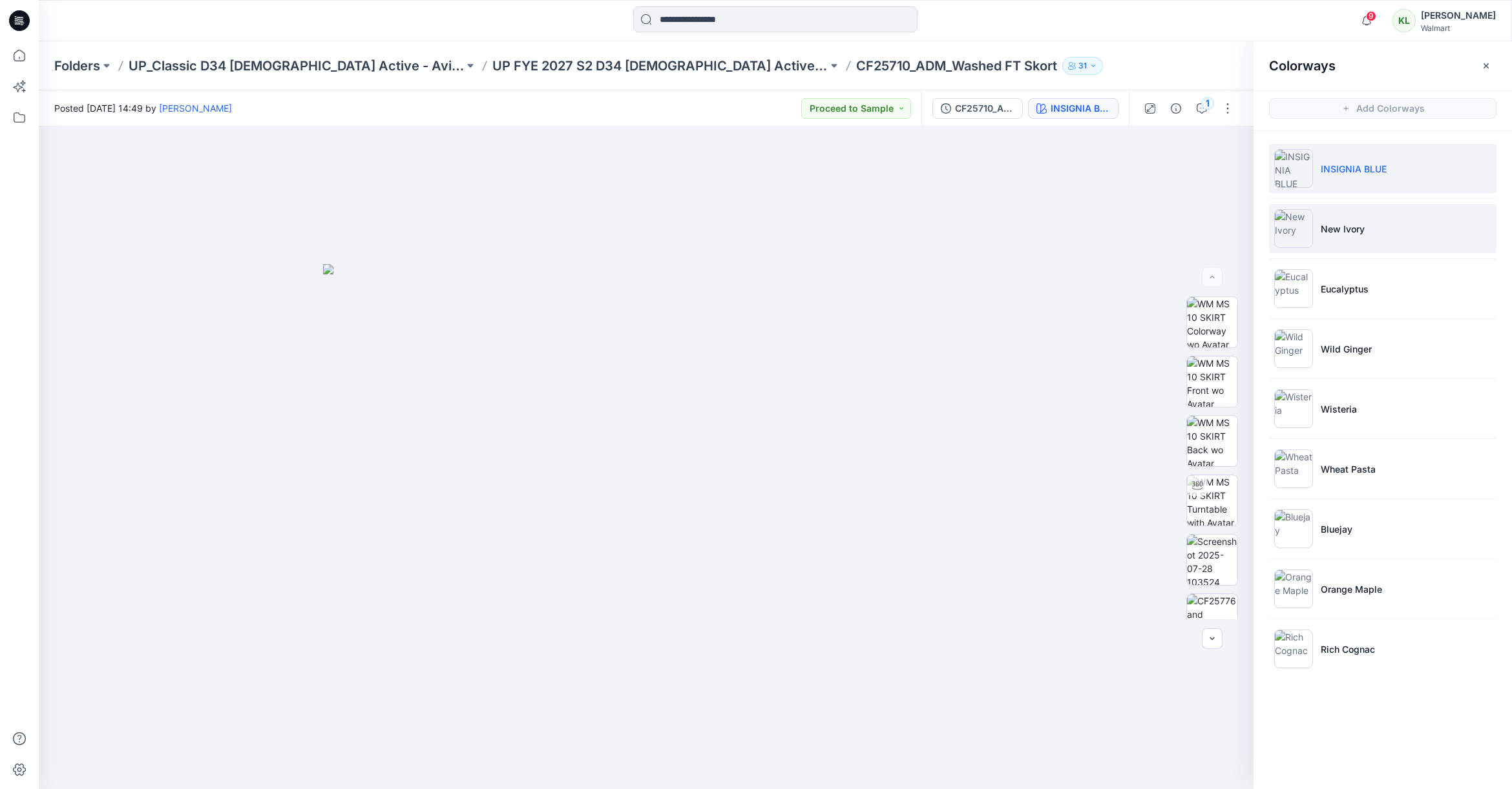
click at [1356, 227] on p "New Ivory" at bounding box center [1343, 229] width 44 height 14
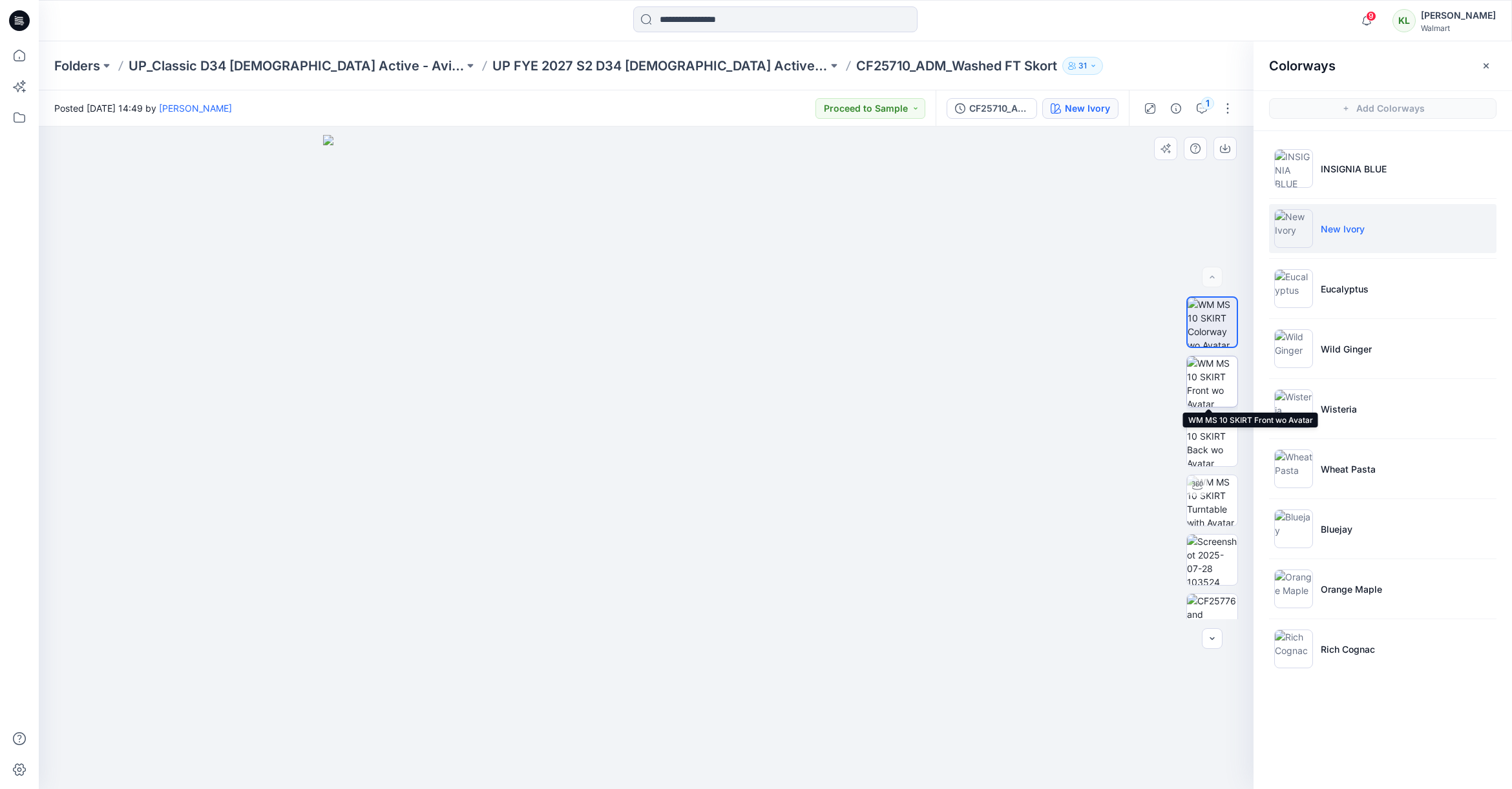
click at [1211, 388] on img at bounding box center [1212, 382] width 50 height 50
click at [1225, 151] on icon "button" at bounding box center [1225, 149] width 10 height 10
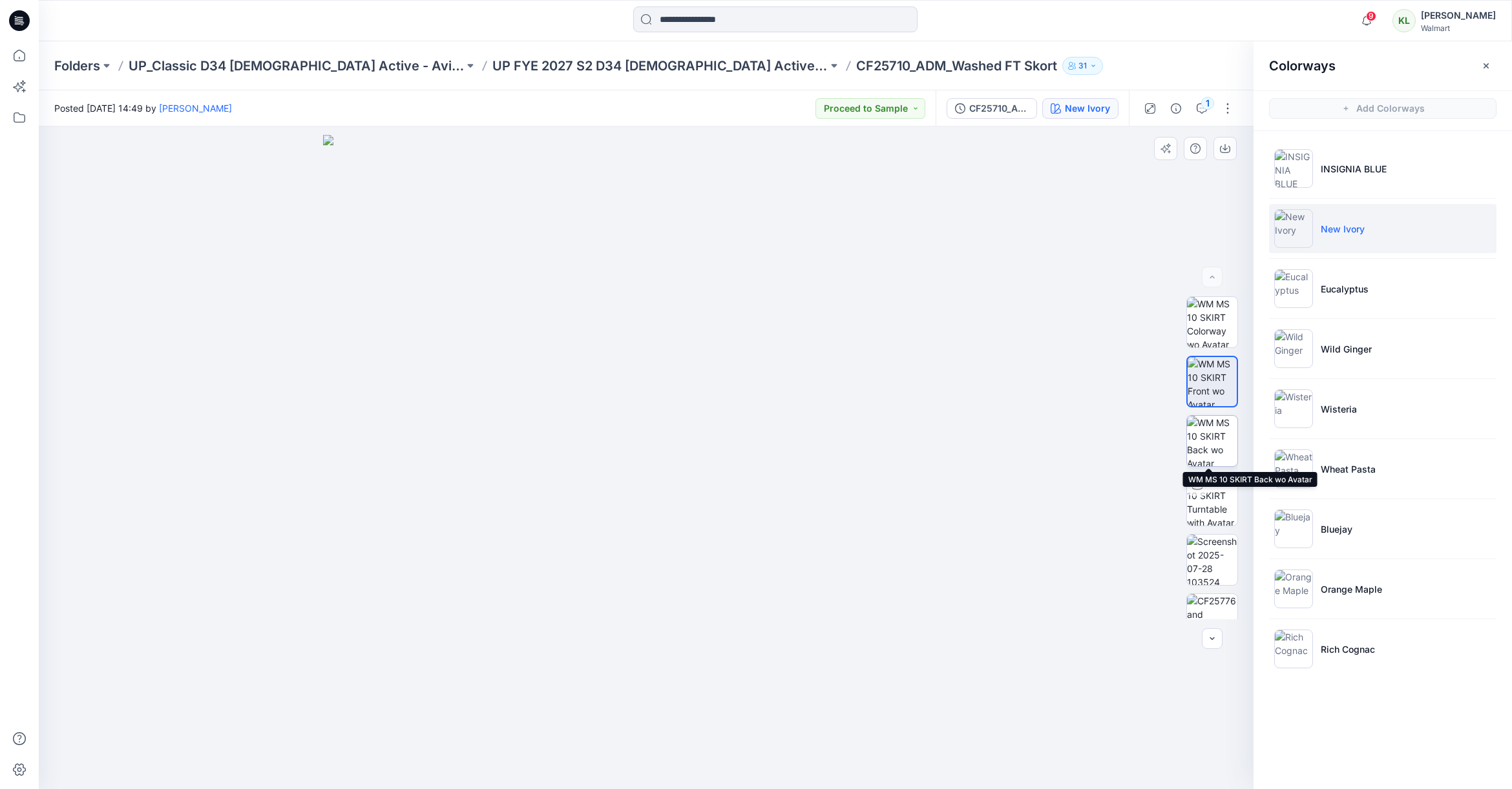
click at [1213, 444] on img at bounding box center [1212, 441] width 50 height 50
click at [1225, 154] on button "button" at bounding box center [1225, 149] width 23 height 23
click at [1213, 607] on img at bounding box center [1212, 619] width 50 height 50
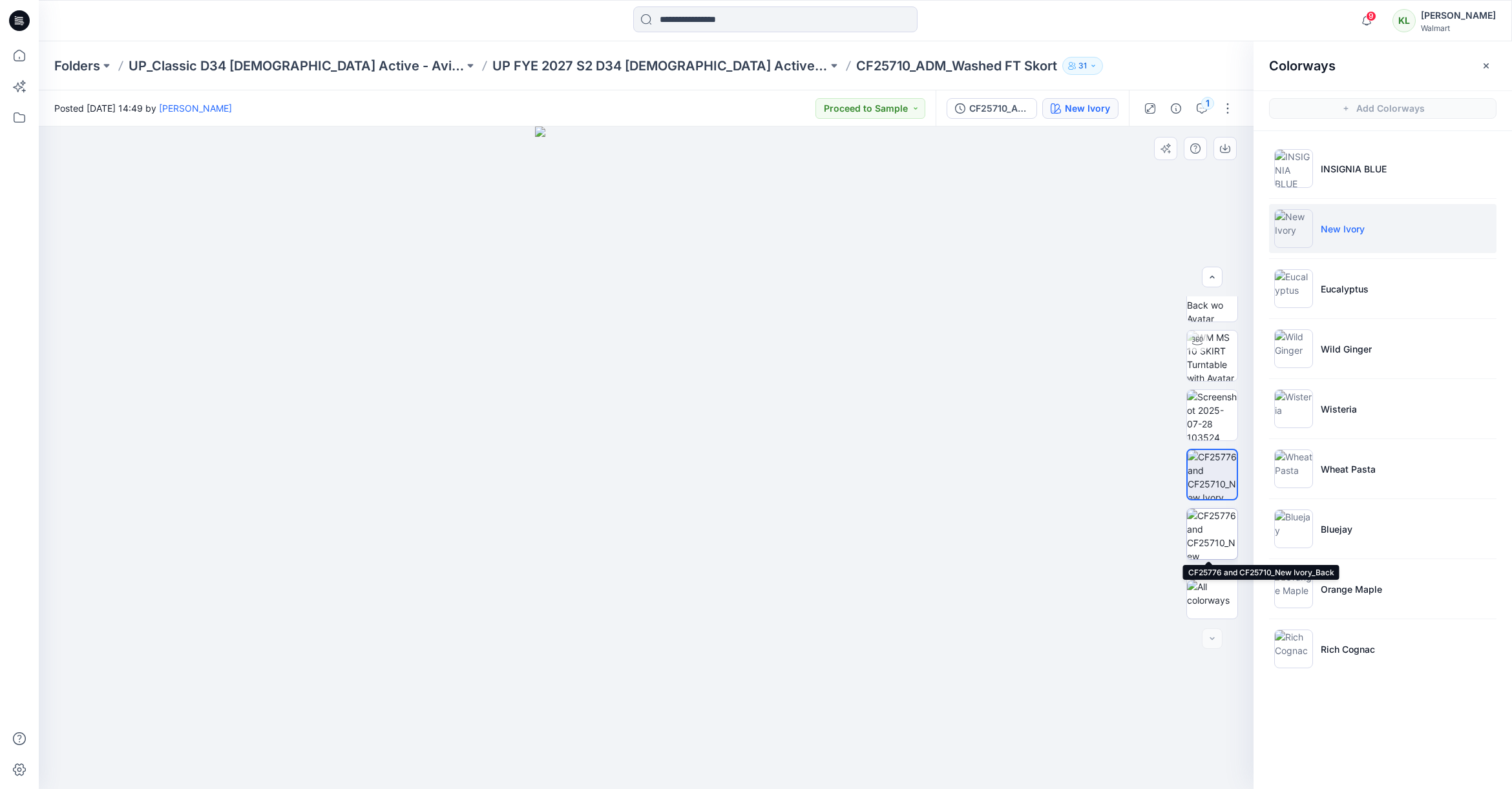
click at [1202, 534] on img at bounding box center [1212, 534] width 50 height 50
click at [1209, 483] on img at bounding box center [1212, 475] width 50 height 50
click at [1363, 348] on p "Wild Ginger" at bounding box center [1346, 349] width 51 height 14
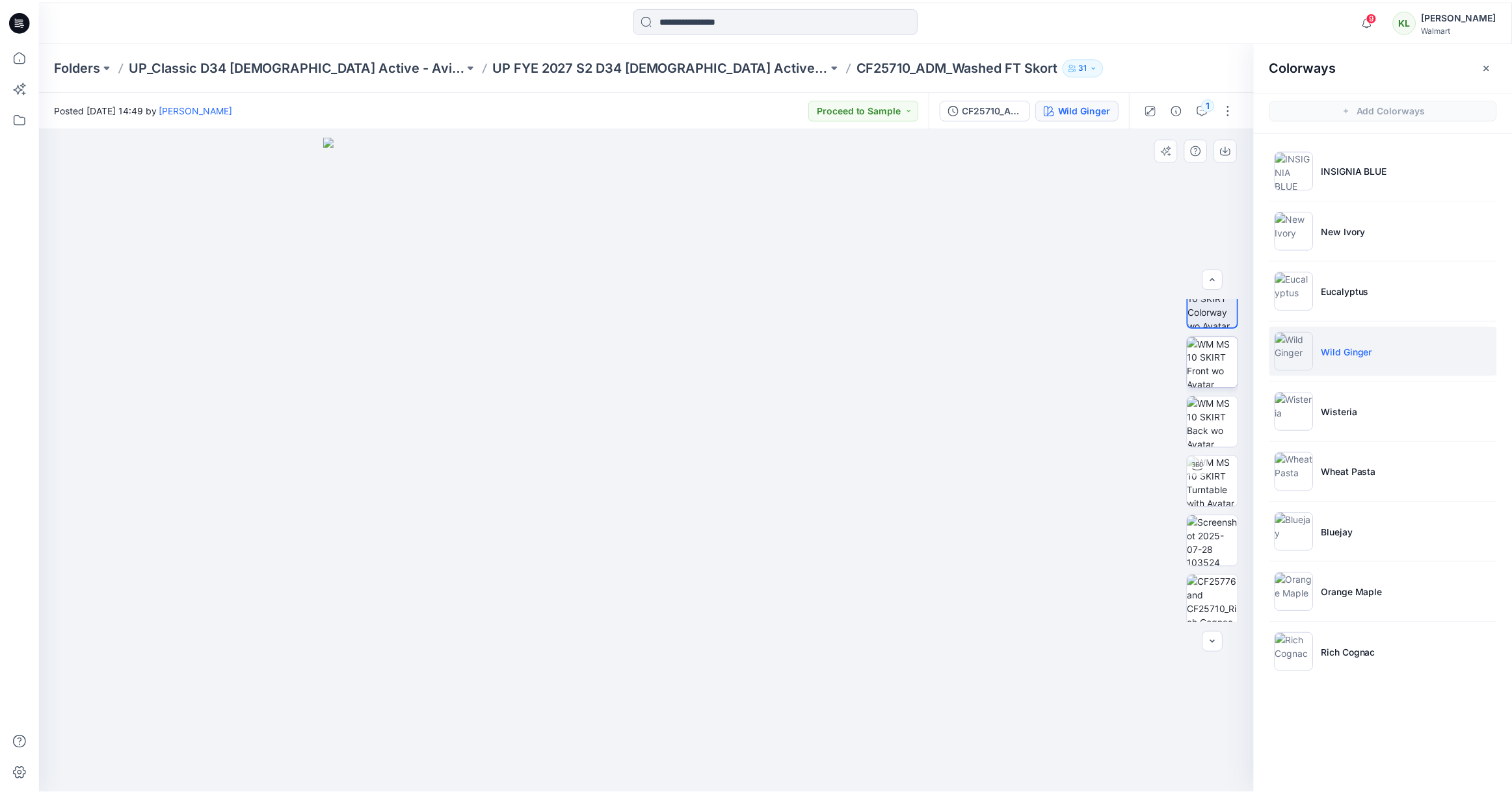
scroll to position [22, 0]
click at [1222, 365] on img at bounding box center [1220, 362] width 51 height 51
click at [1233, 151] on icon "button" at bounding box center [1233, 150] width 10 height 10
click at [1214, 419] on img at bounding box center [1220, 422] width 51 height 51
click at [1237, 153] on icon "button" at bounding box center [1233, 150] width 10 height 10
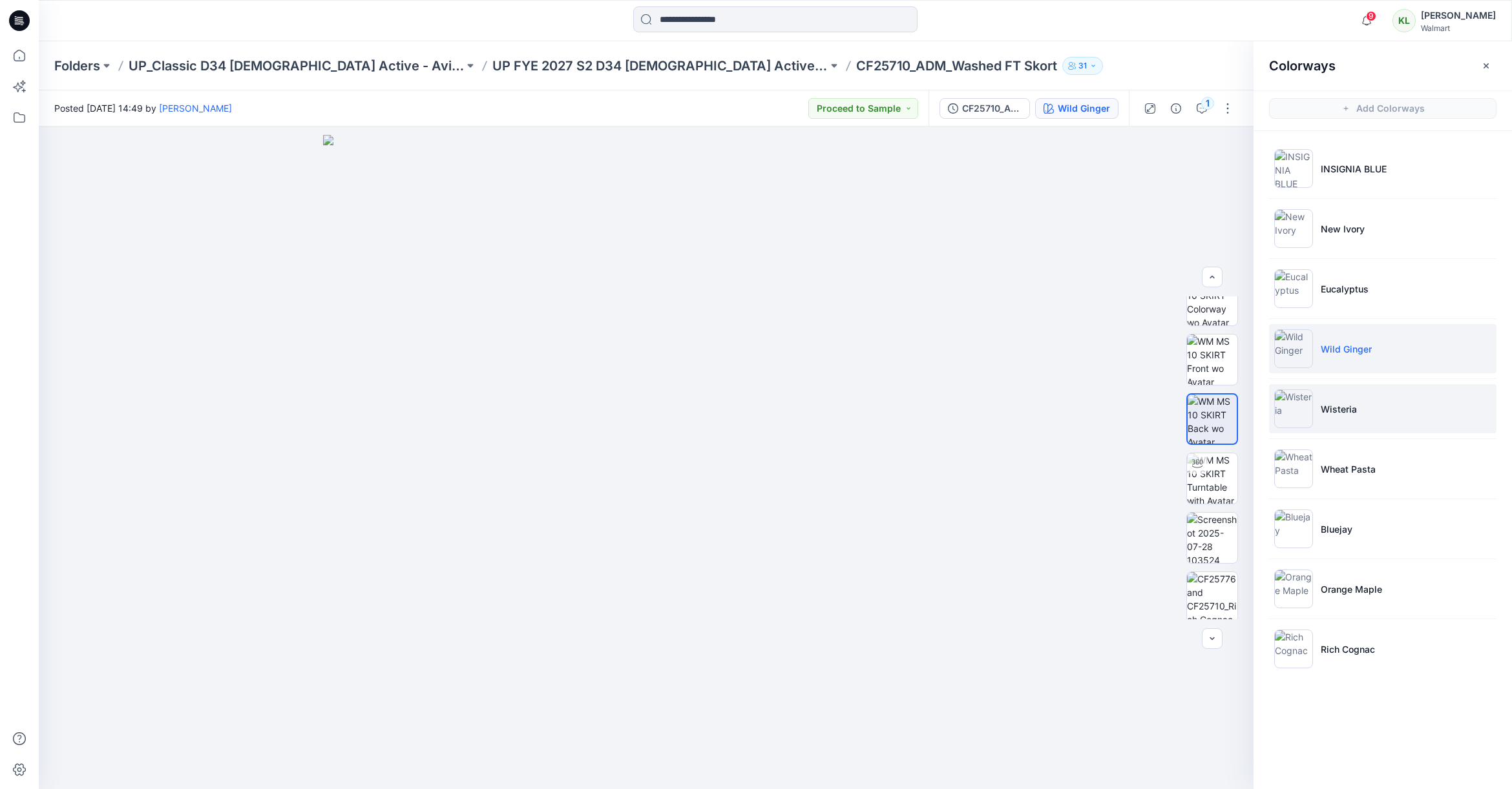
click at [1345, 410] on p "Wisteria" at bounding box center [1339, 409] width 36 height 14
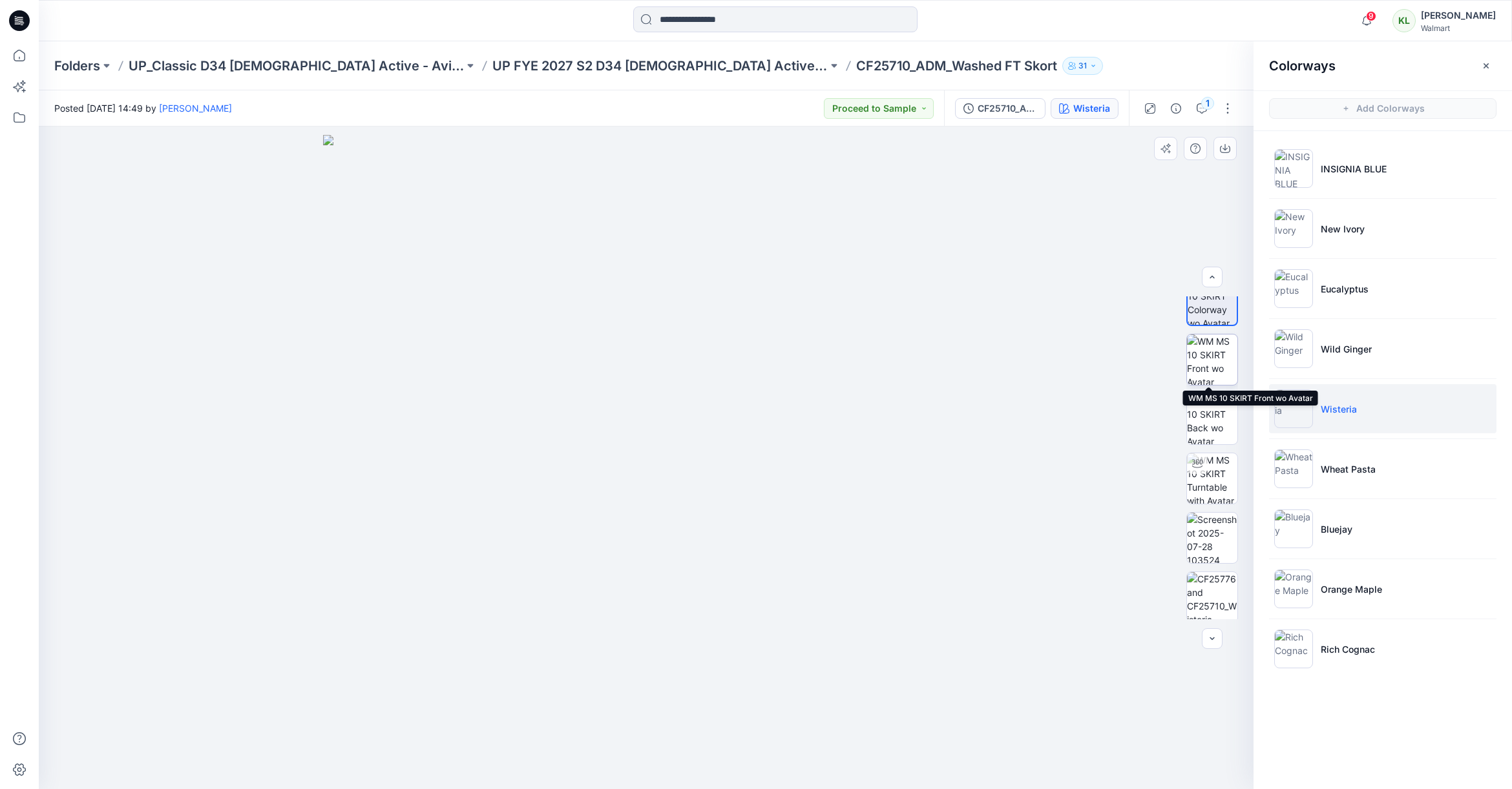
click at [1206, 370] on img at bounding box center [1212, 360] width 50 height 50
click at [1224, 151] on icon "button" at bounding box center [1225, 149] width 10 height 10
click at [1204, 418] on img at bounding box center [1212, 419] width 50 height 50
click at [1228, 147] on icon "button" at bounding box center [1225, 149] width 10 height 10
click at [1213, 147] on button "button" at bounding box center [1225, 149] width 23 height 23
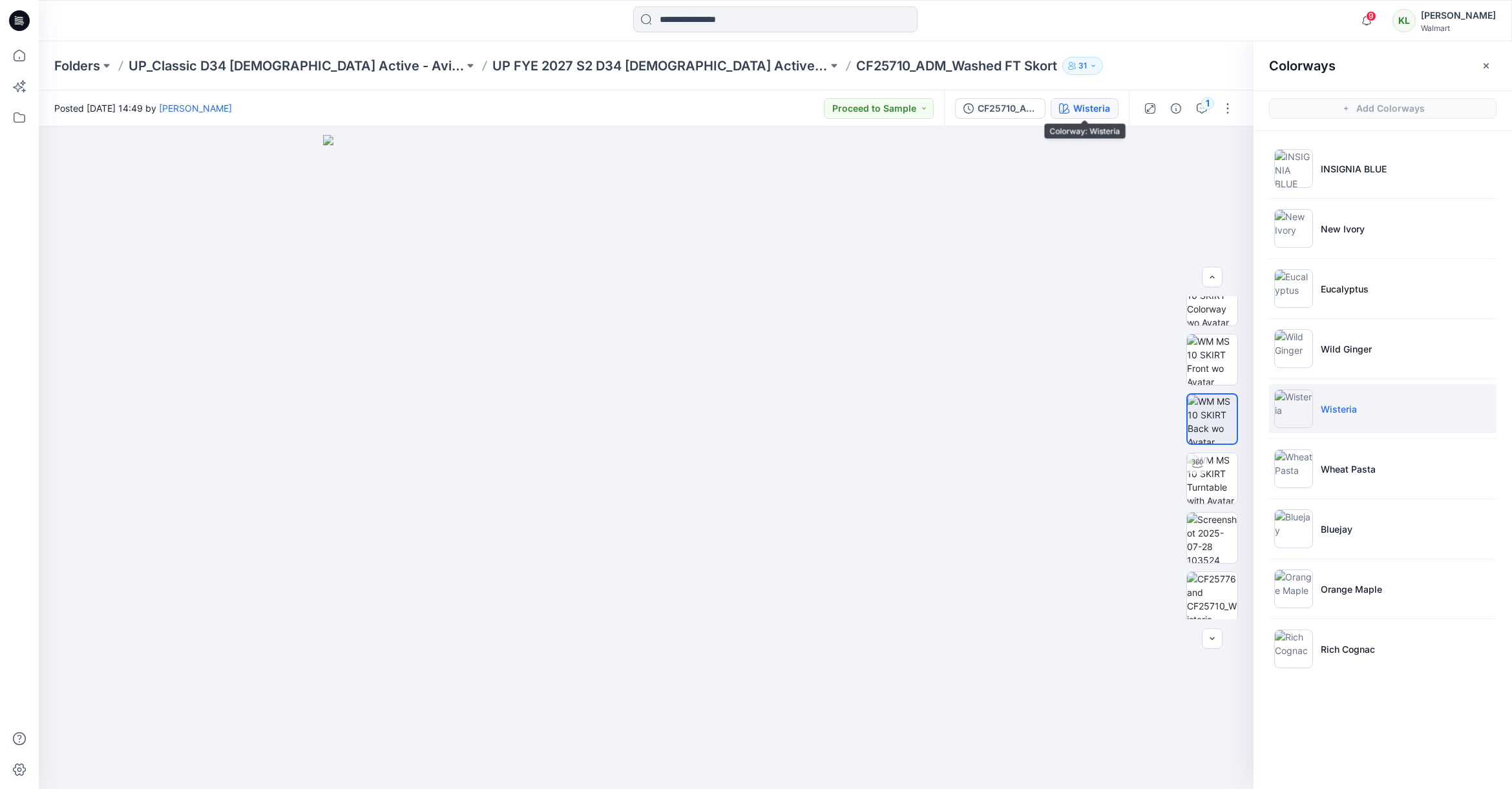
click at [1083, 110] on div "Wisteria" at bounding box center [1091, 109] width 37 height 14
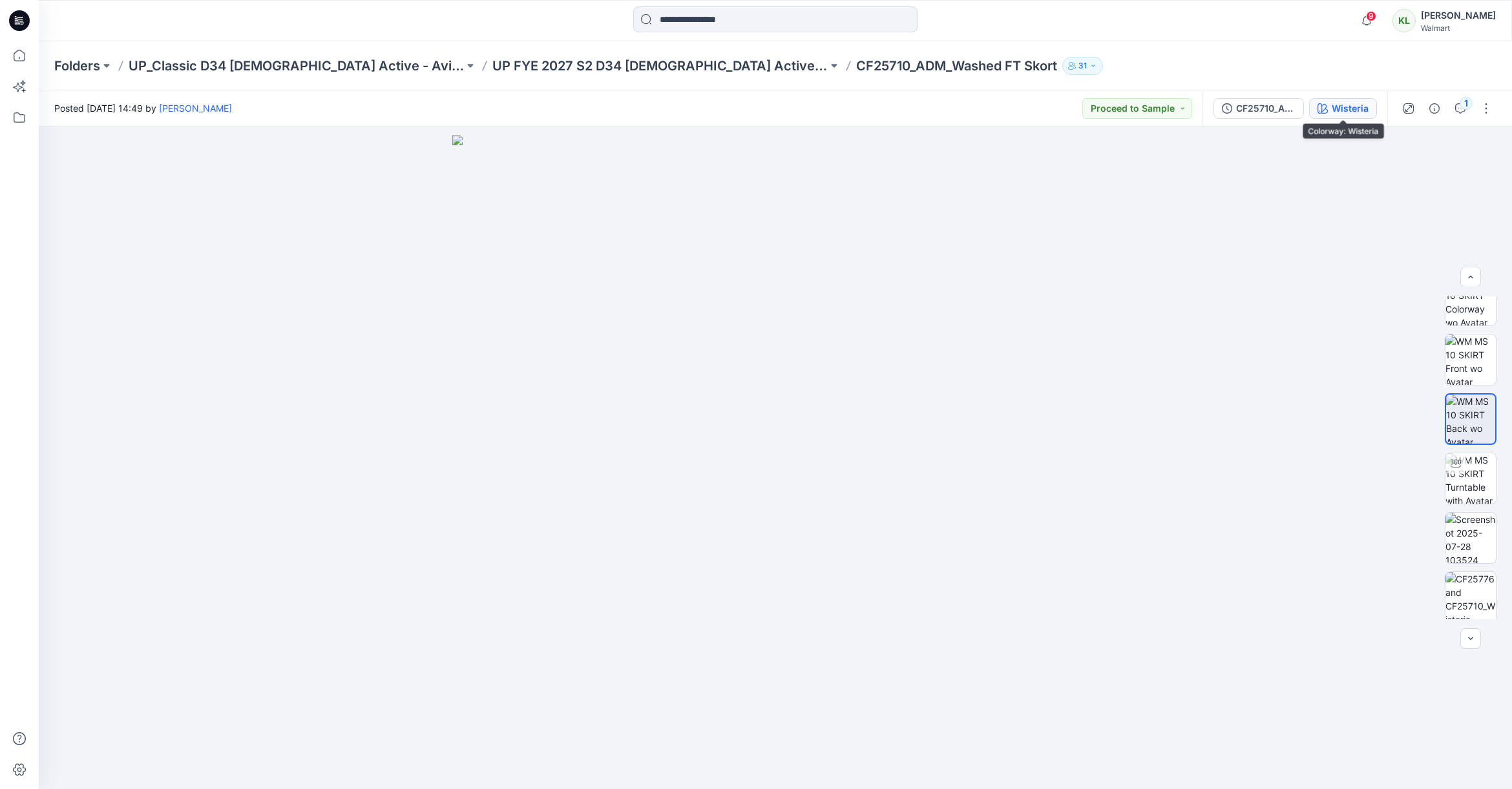
click at [1354, 109] on div "Wisteria" at bounding box center [1350, 109] width 37 height 14
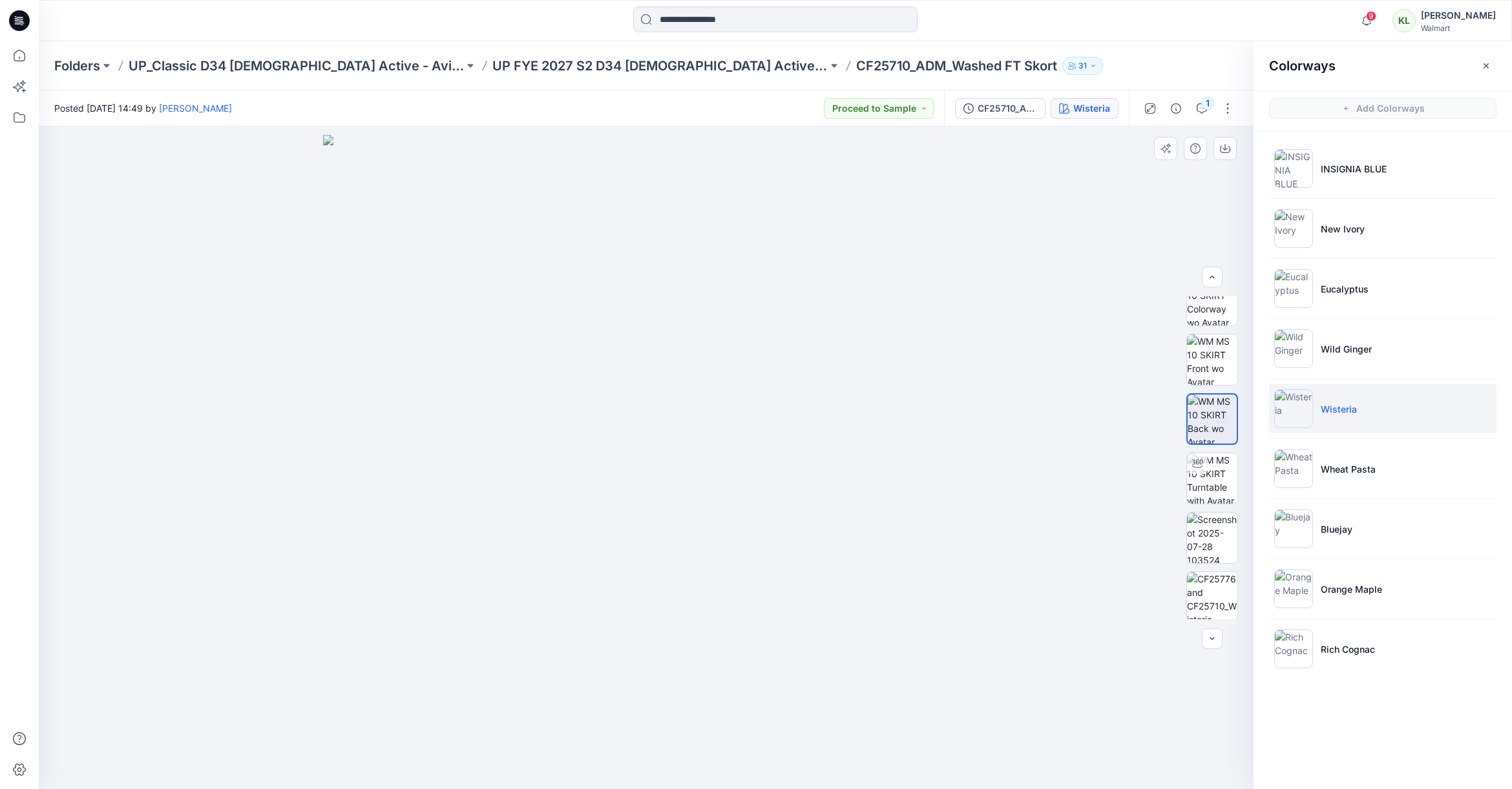
click at [983, 631] on div at bounding box center [646, 458] width 1215 height 662
click at [987, 639] on div at bounding box center [646, 458] width 1215 height 662
click at [1198, 602] on img at bounding box center [1212, 597] width 50 height 50
click at [661, 68] on p "UP FYE 2027 S2 D34 [DEMOGRAPHIC_DATA] Active Classic" at bounding box center [660, 66] width 335 height 18
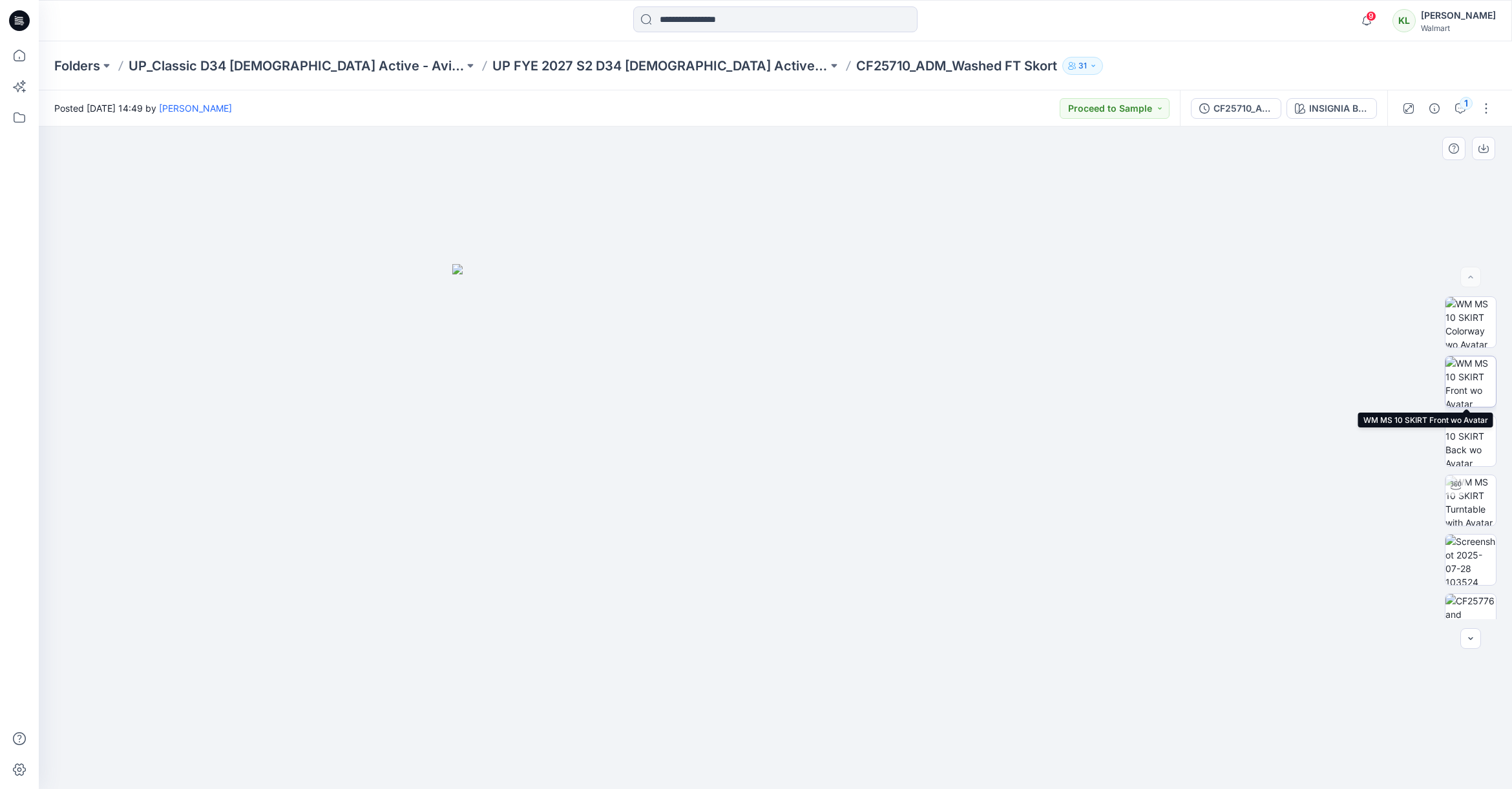
click at [1465, 384] on img at bounding box center [1471, 382] width 50 height 50
click at [1459, 326] on img at bounding box center [1471, 322] width 50 height 50
click at [608, 68] on p "UP FYE 2027 S2 D34 [DEMOGRAPHIC_DATA] Active Classic" at bounding box center [660, 66] width 335 height 18
